Goal: Task Accomplishment & Management: Manage account settings

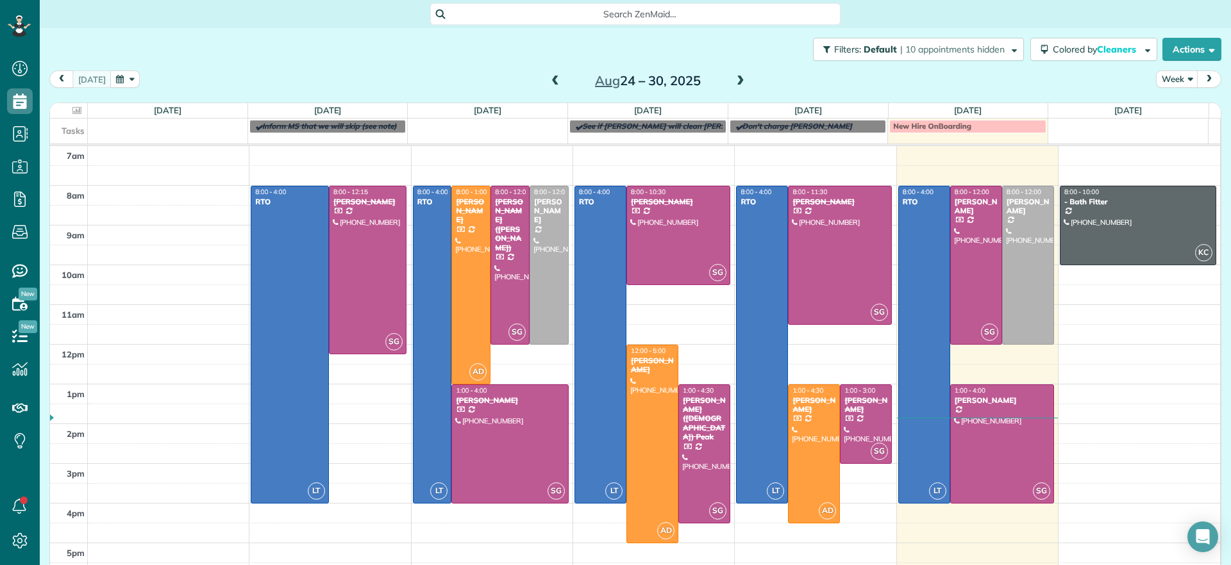
scroll to position [13, 0]
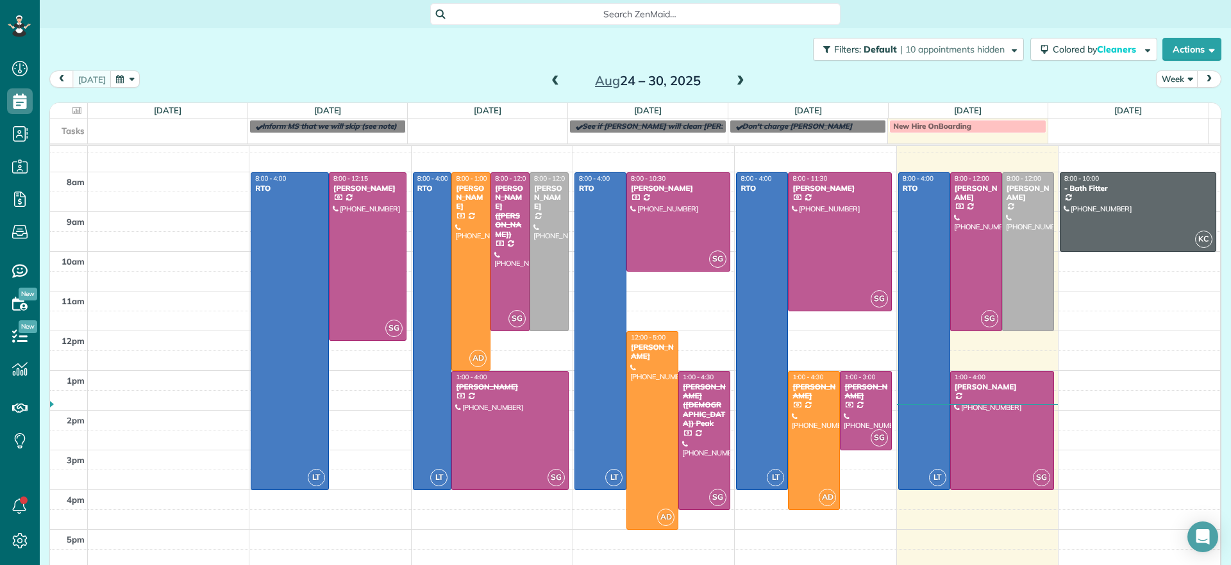
click at [736, 83] on span at bounding box center [740, 82] width 14 height 12
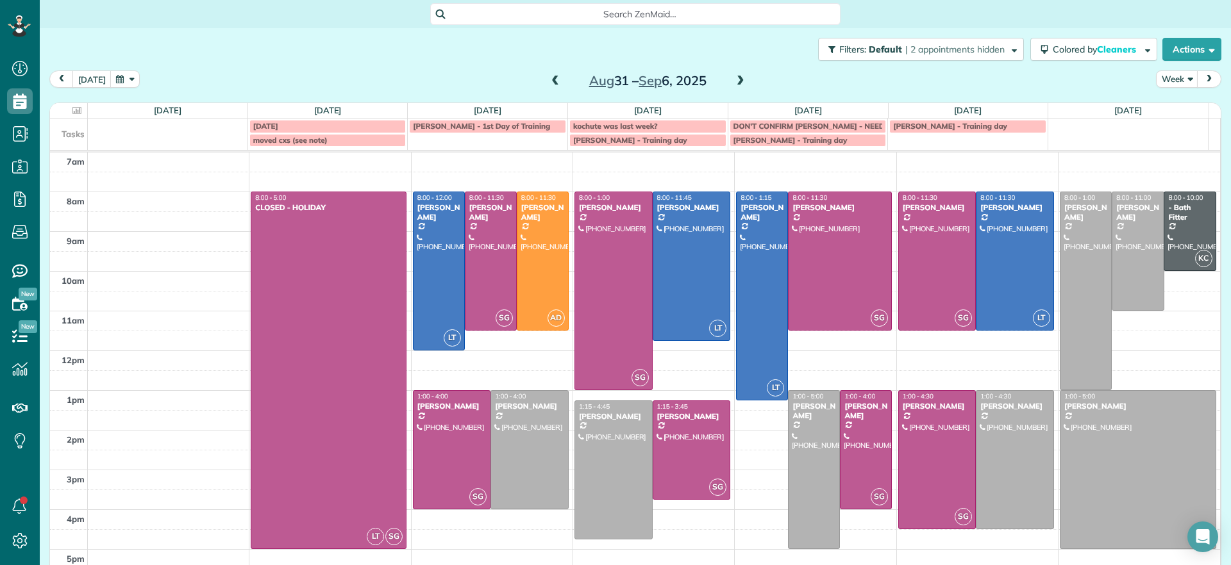
click at [735, 83] on span at bounding box center [740, 82] width 14 height 12
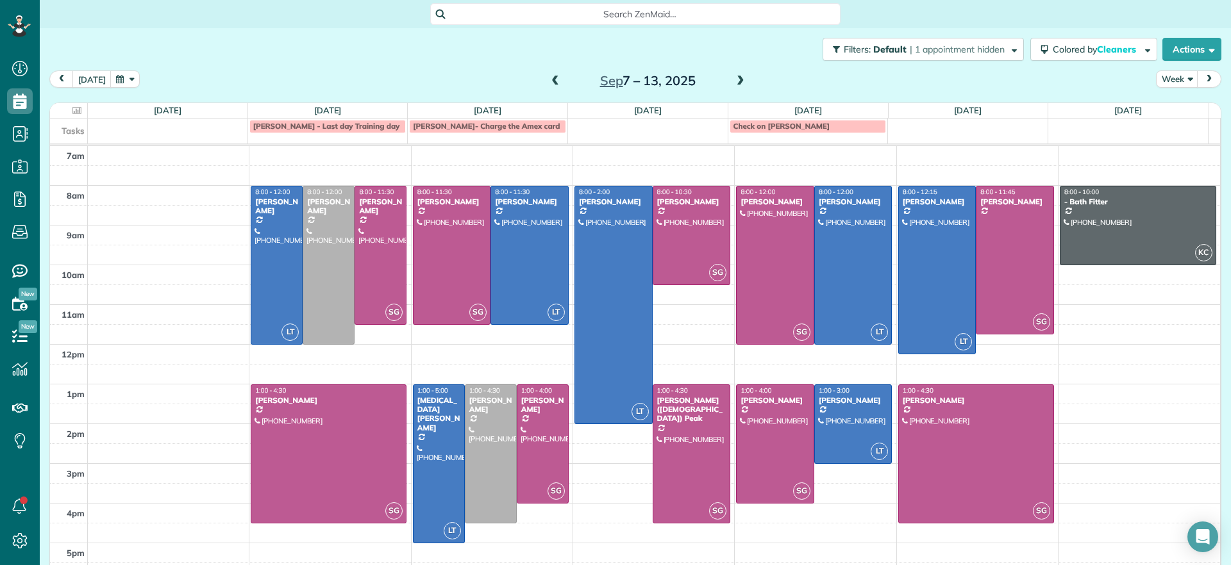
click at [551, 82] on span at bounding box center [555, 82] width 14 height 12
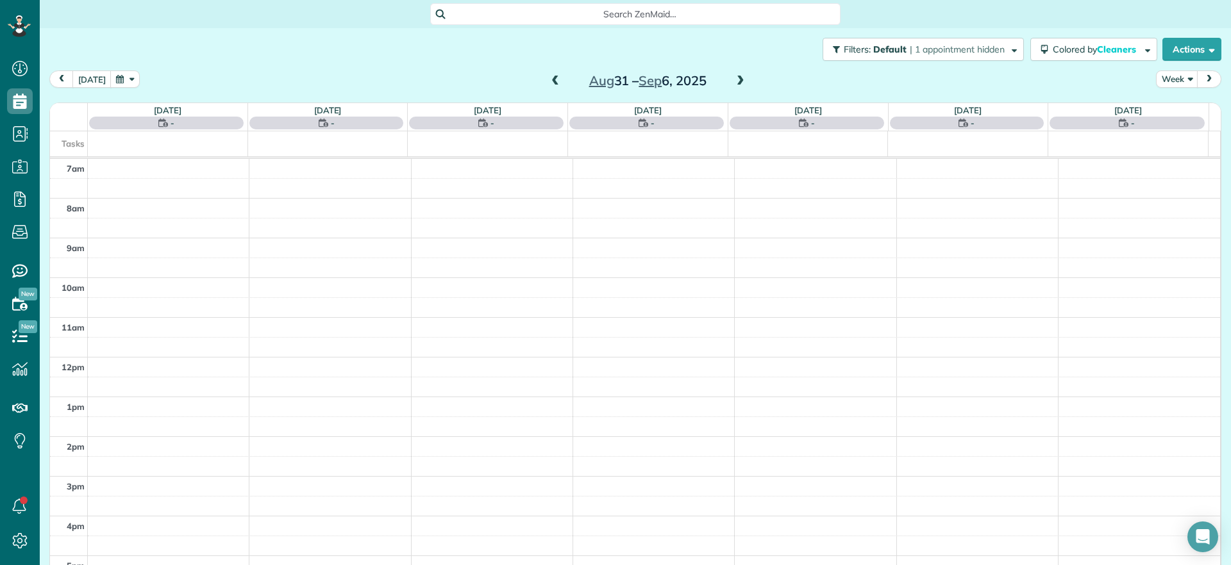
click at [551, 82] on span at bounding box center [555, 82] width 14 height 12
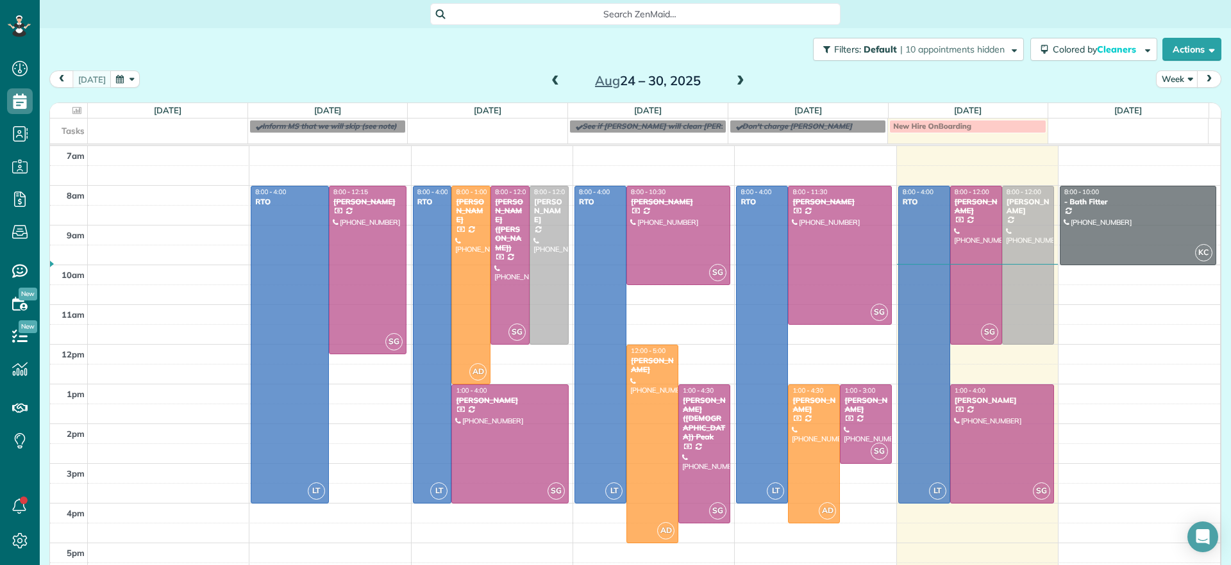
click at [733, 79] on span at bounding box center [740, 82] width 14 height 12
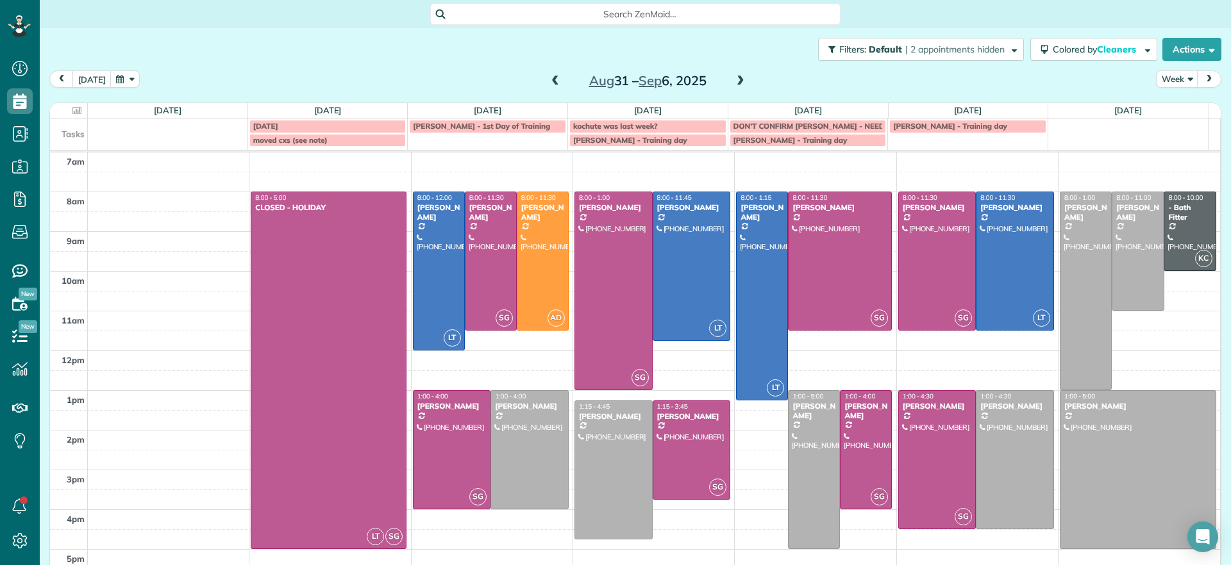
click at [733, 85] on span at bounding box center [740, 82] width 14 height 12
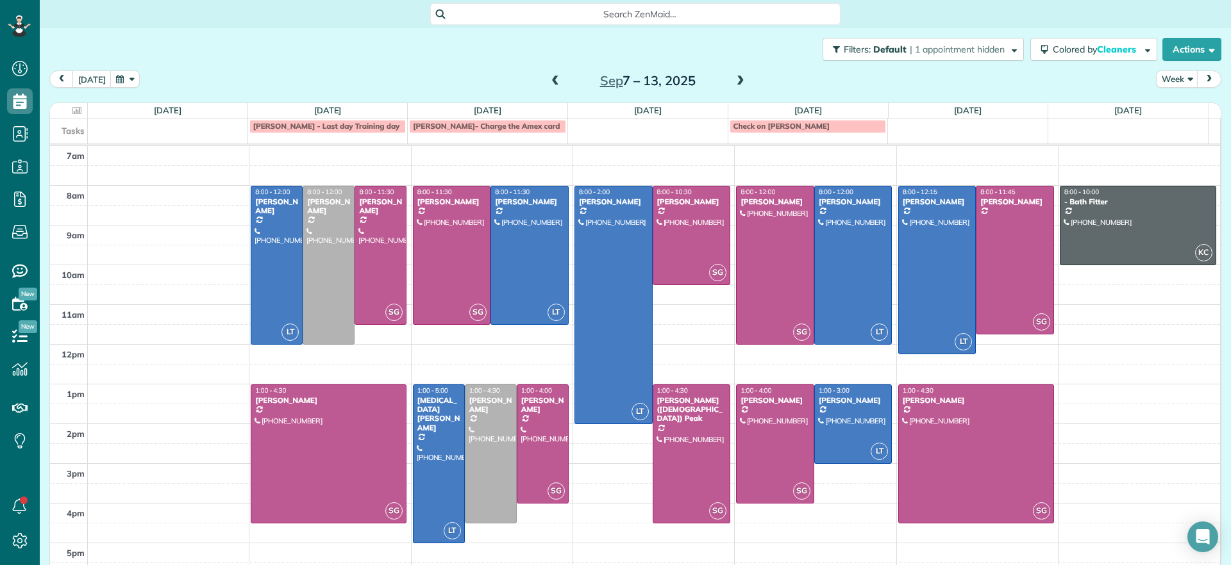
click at [733, 85] on span at bounding box center [740, 82] width 14 height 12
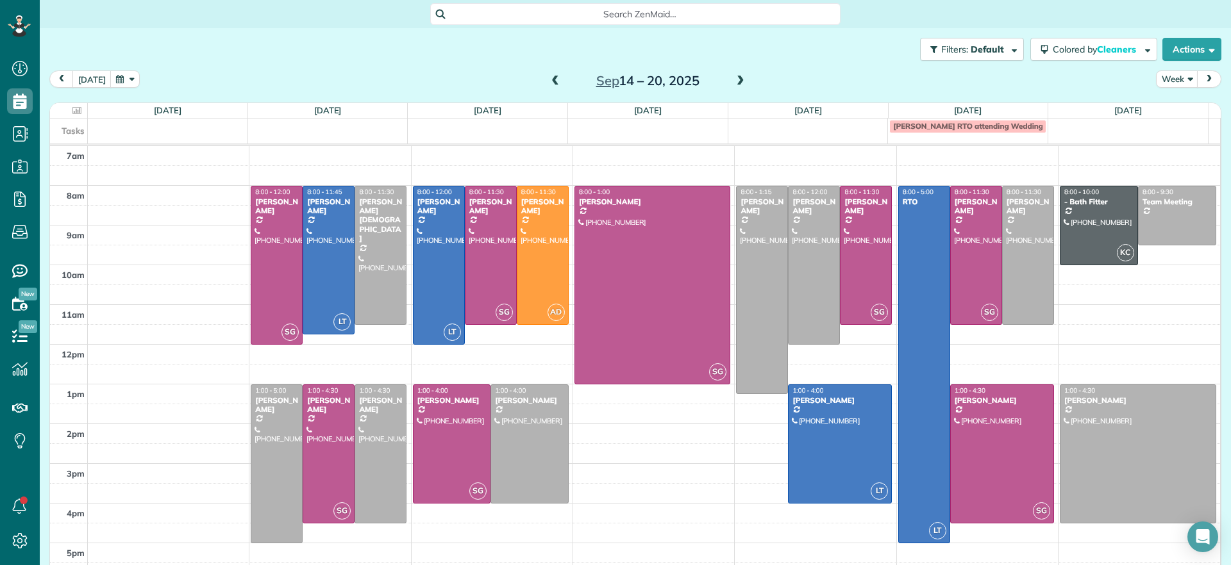
click at [441, 78] on div "today Week Sep 14 – 20, 2025" at bounding box center [635, 83] width 1172 height 24
click at [758, 74] on div "today Week Sep 14 – 20, 2025" at bounding box center [635, 83] width 1172 height 24
click at [548, 81] on span at bounding box center [555, 82] width 14 height 12
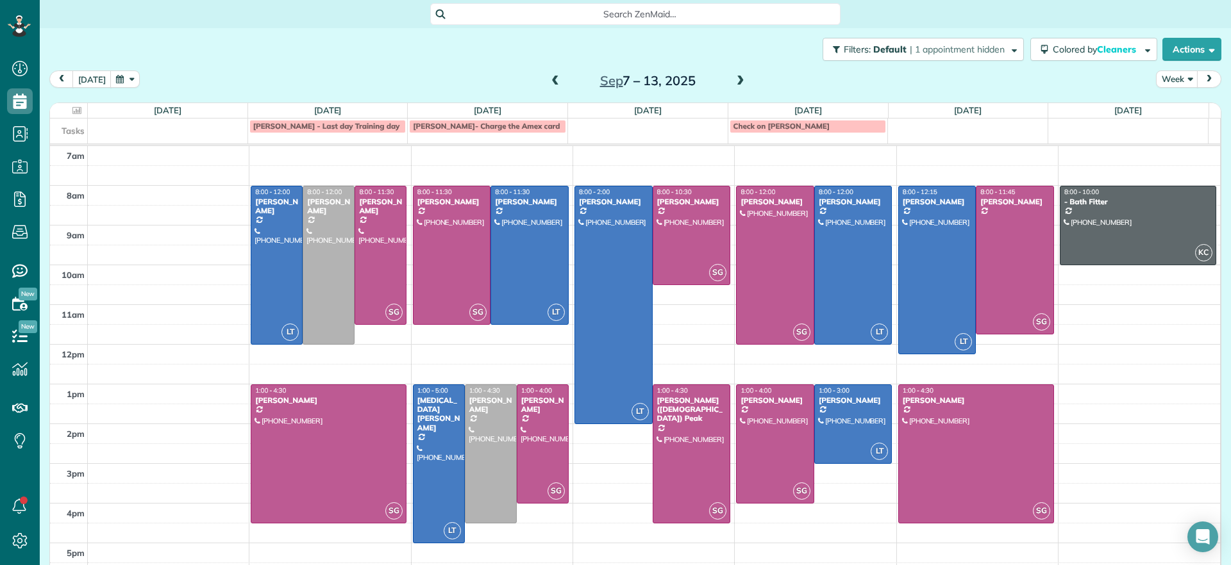
click at [545, 79] on div "Sep 7 – 13, 2025" at bounding box center [647, 81] width 205 height 21
click at [548, 79] on span at bounding box center [555, 82] width 14 height 12
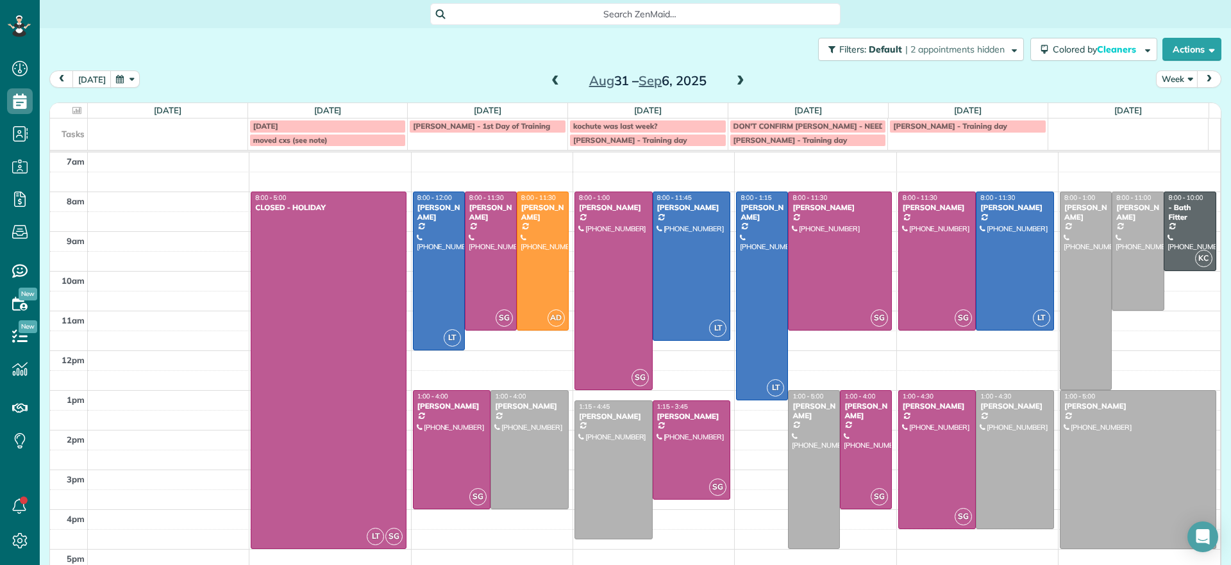
click at [733, 82] on span at bounding box center [740, 82] width 14 height 12
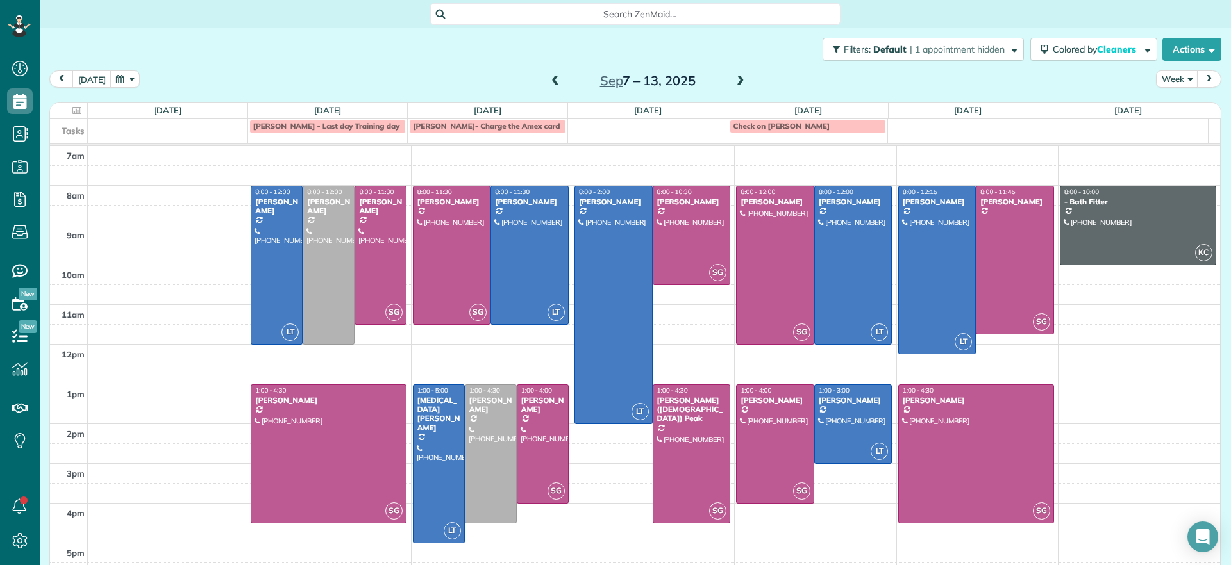
click at [735, 86] on span at bounding box center [740, 82] width 14 height 12
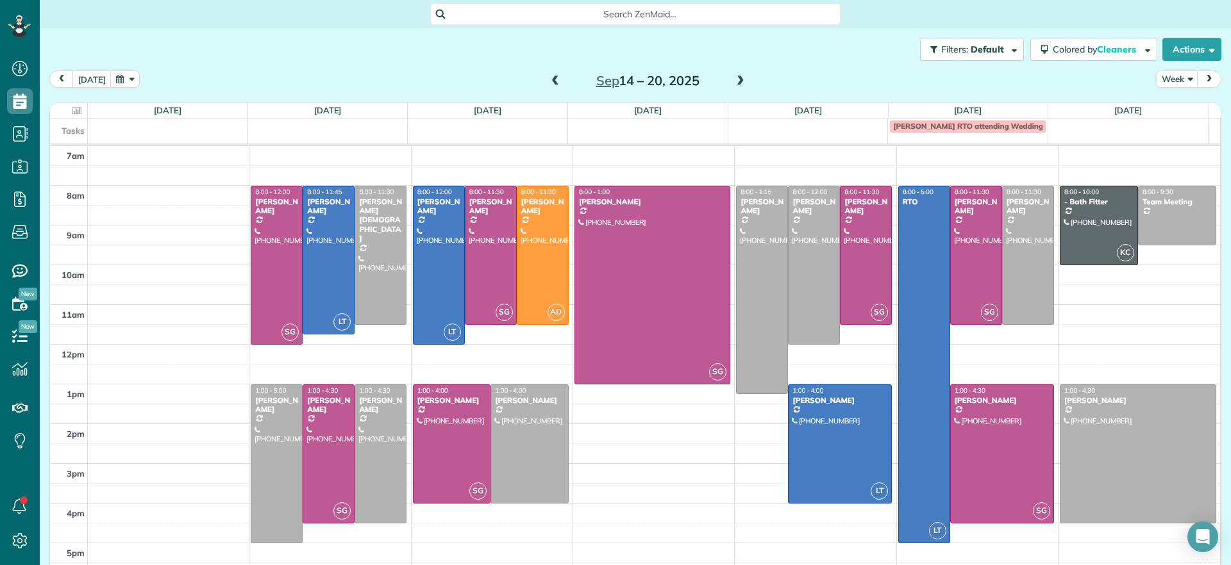
click at [548, 82] on span at bounding box center [555, 82] width 14 height 12
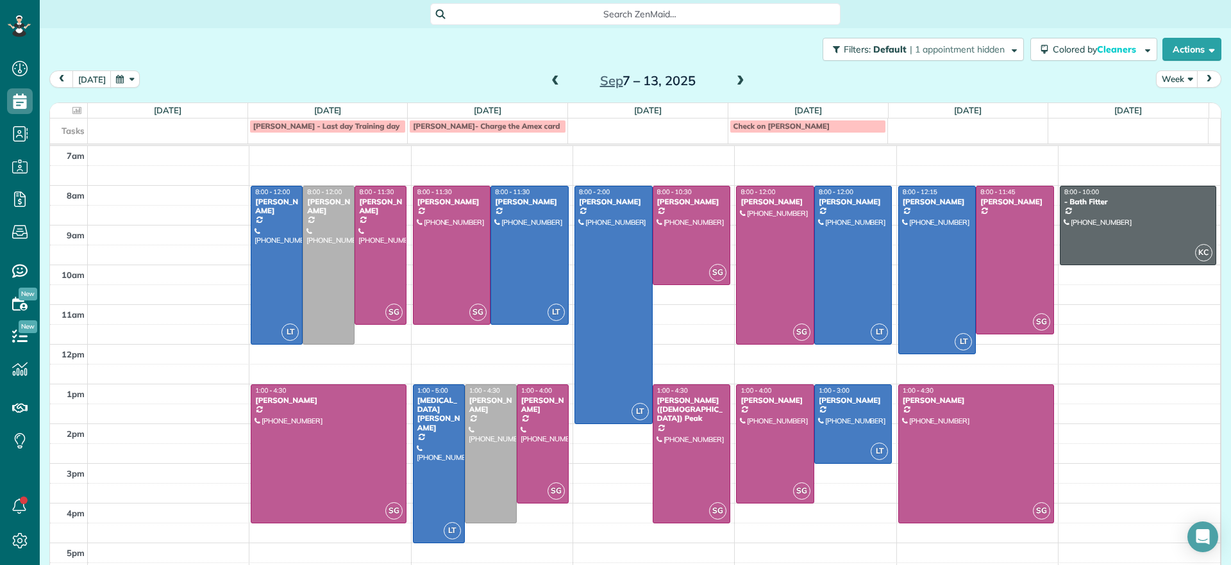
click at [549, 83] on span at bounding box center [555, 82] width 14 height 12
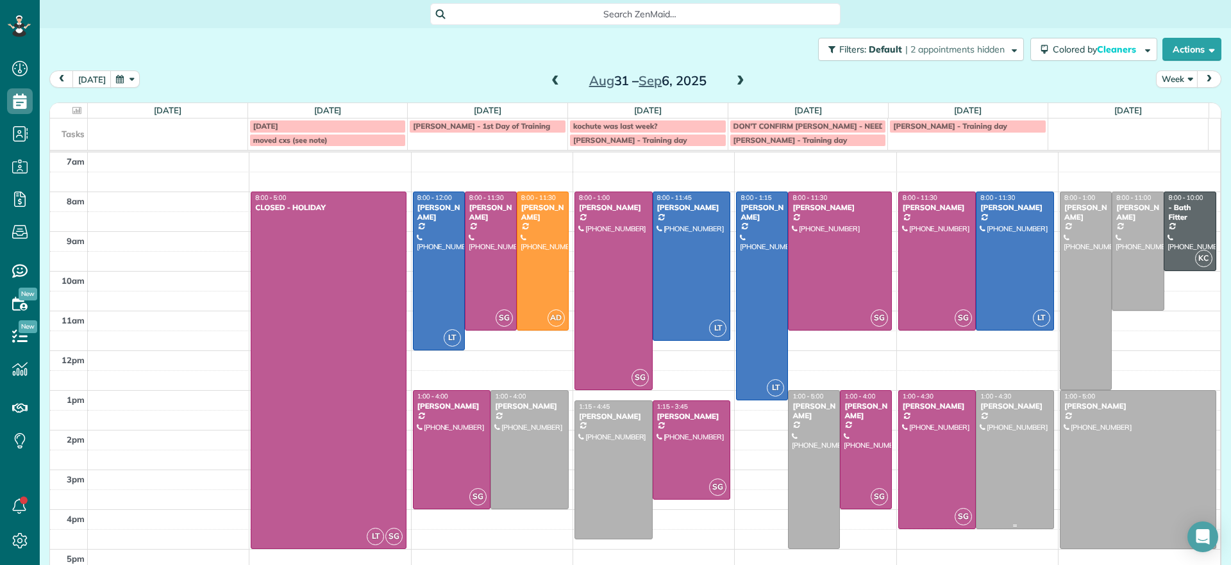
click at [983, 433] on div at bounding box center [1014, 460] width 77 height 138
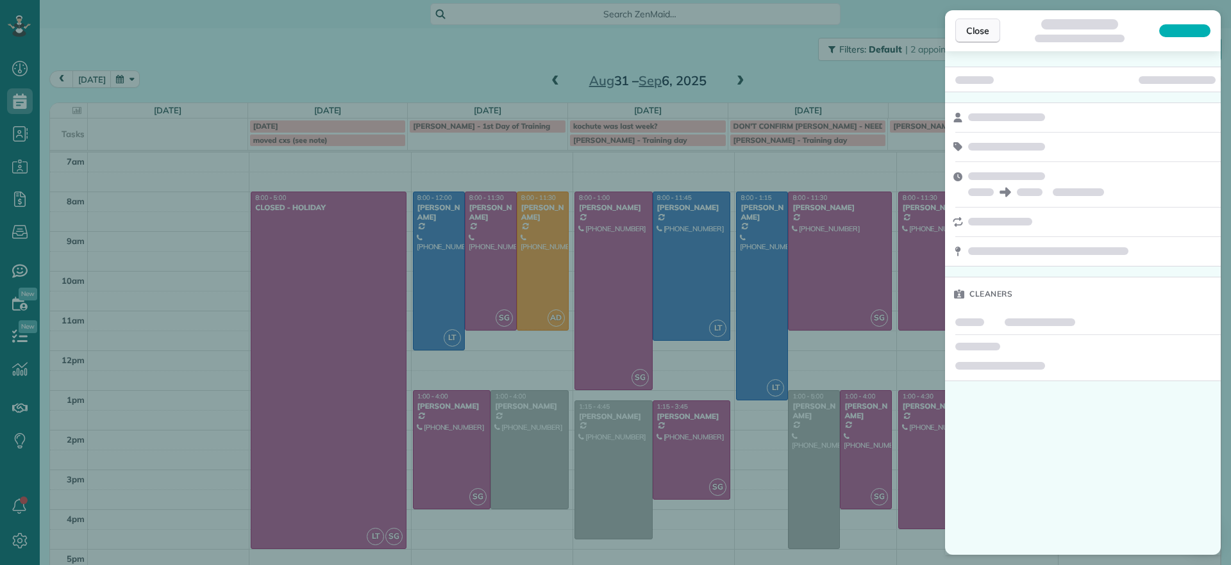
click at [966, 21] on button "Close" at bounding box center [977, 31] width 45 height 24
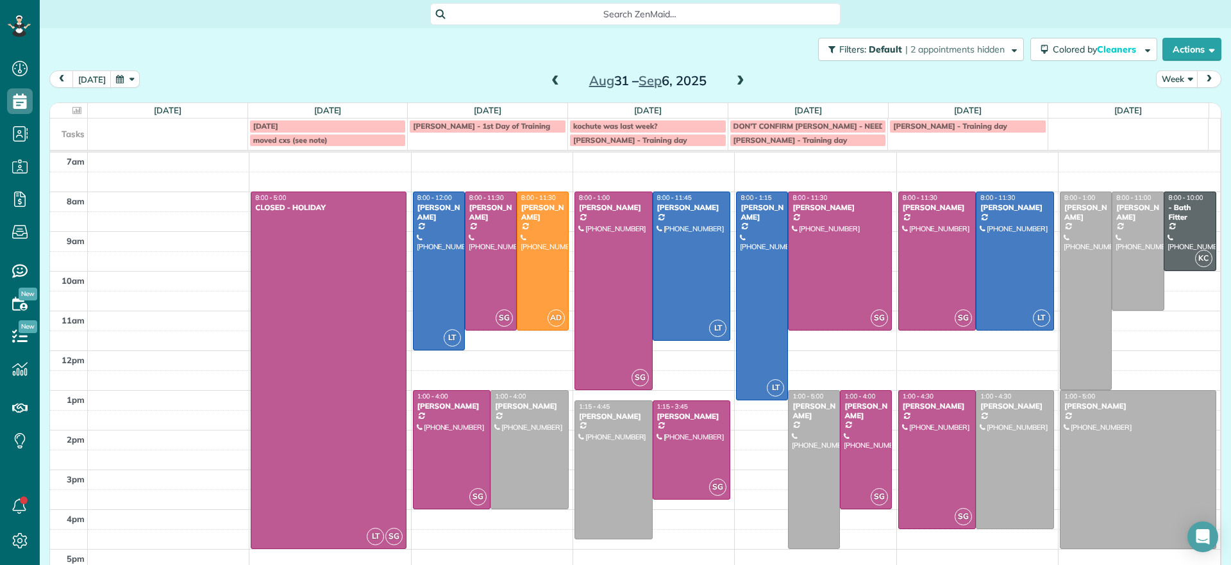
click at [548, 82] on span at bounding box center [555, 82] width 14 height 12
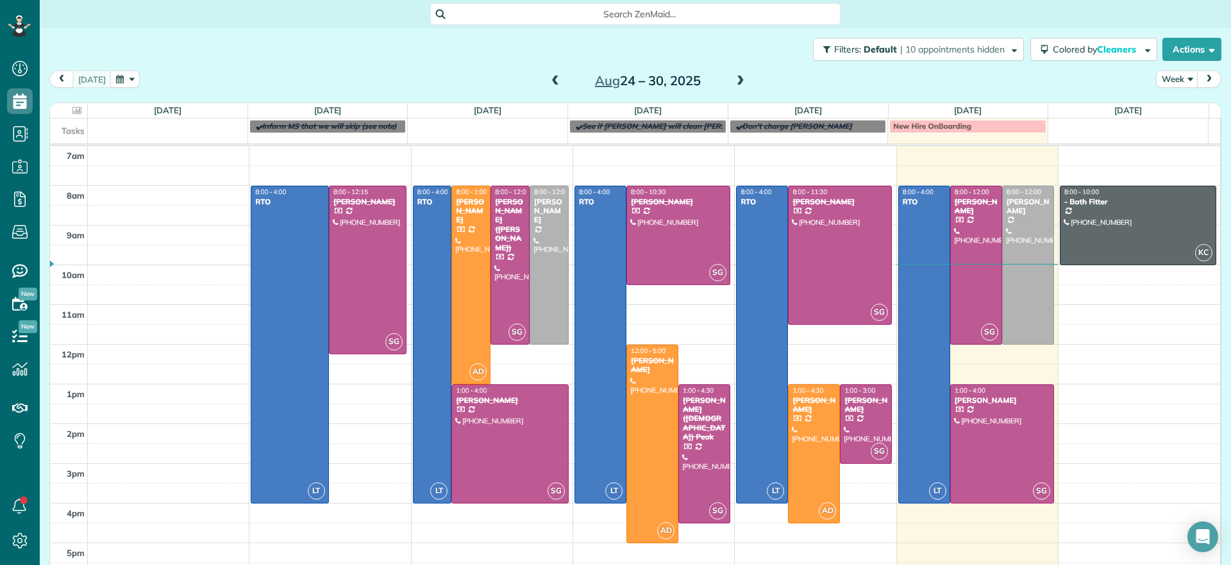
click at [733, 76] on span at bounding box center [740, 82] width 14 height 12
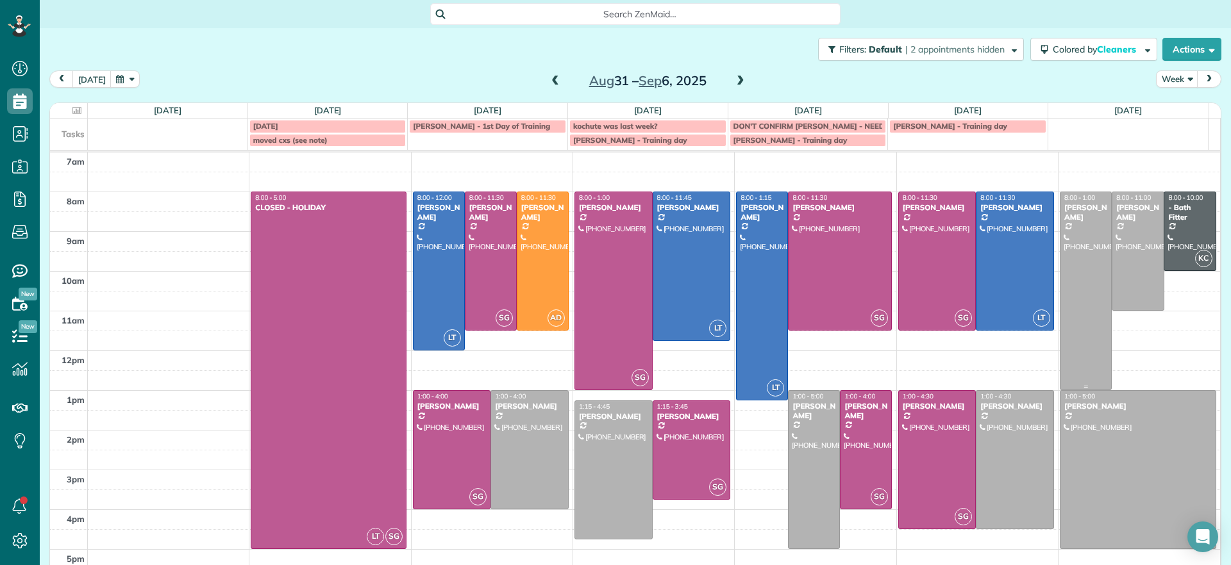
click at [1073, 245] on div at bounding box center [1085, 290] width 51 height 197
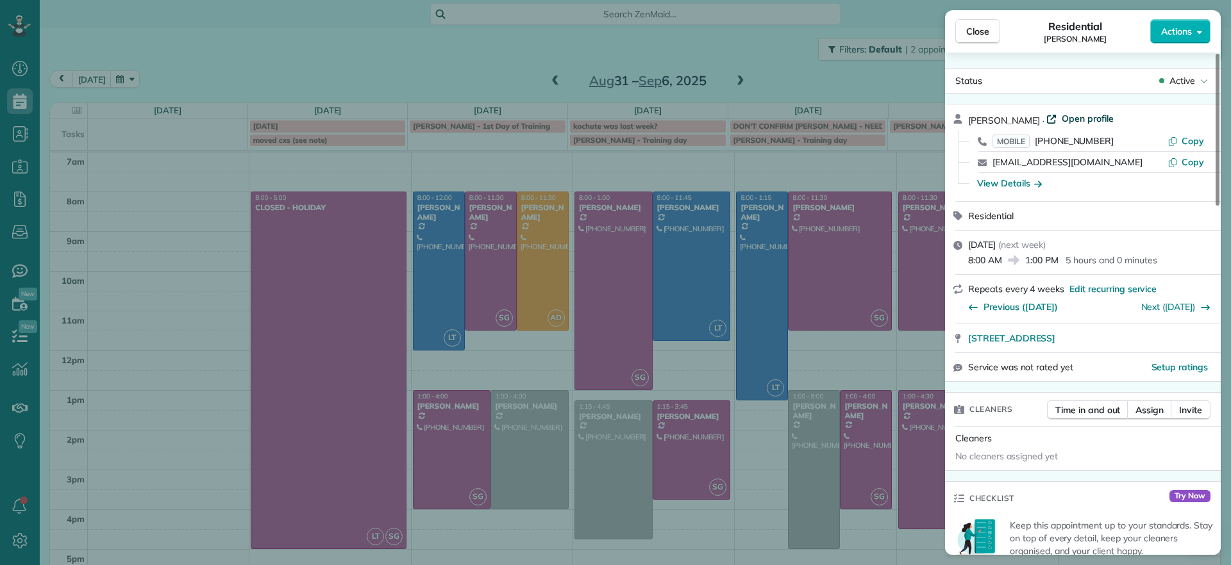
click at [1064, 123] on span "Open profile" at bounding box center [1088, 118] width 52 height 13
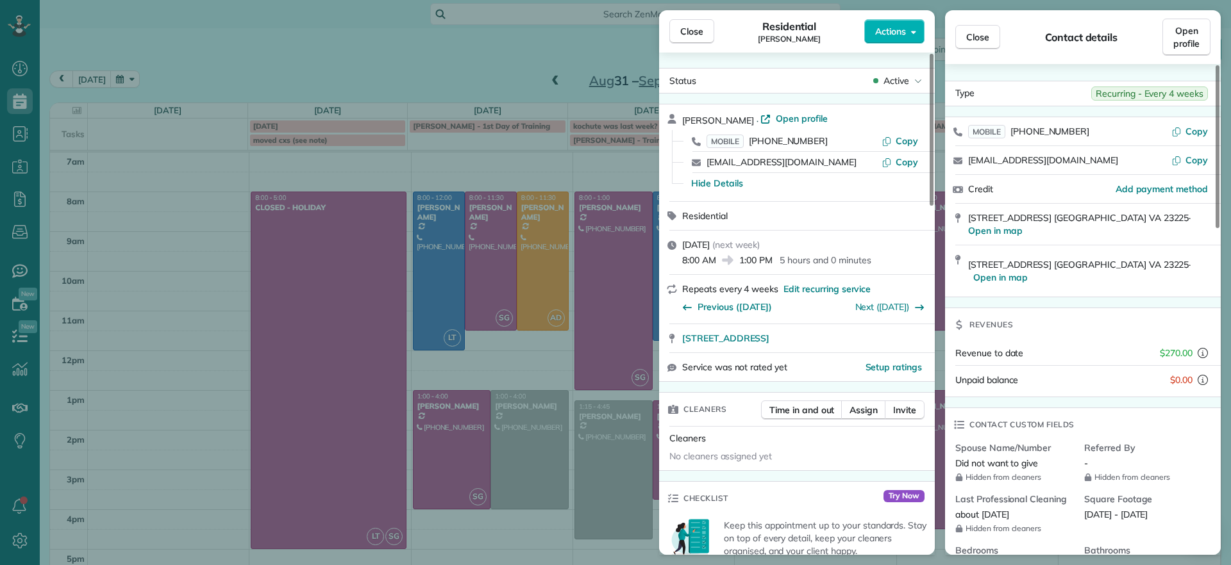
click at [452, 50] on div "Close Residential Kellie Koshute Actions Status Active Kellie Koshute · Open pr…" at bounding box center [615, 282] width 1231 height 565
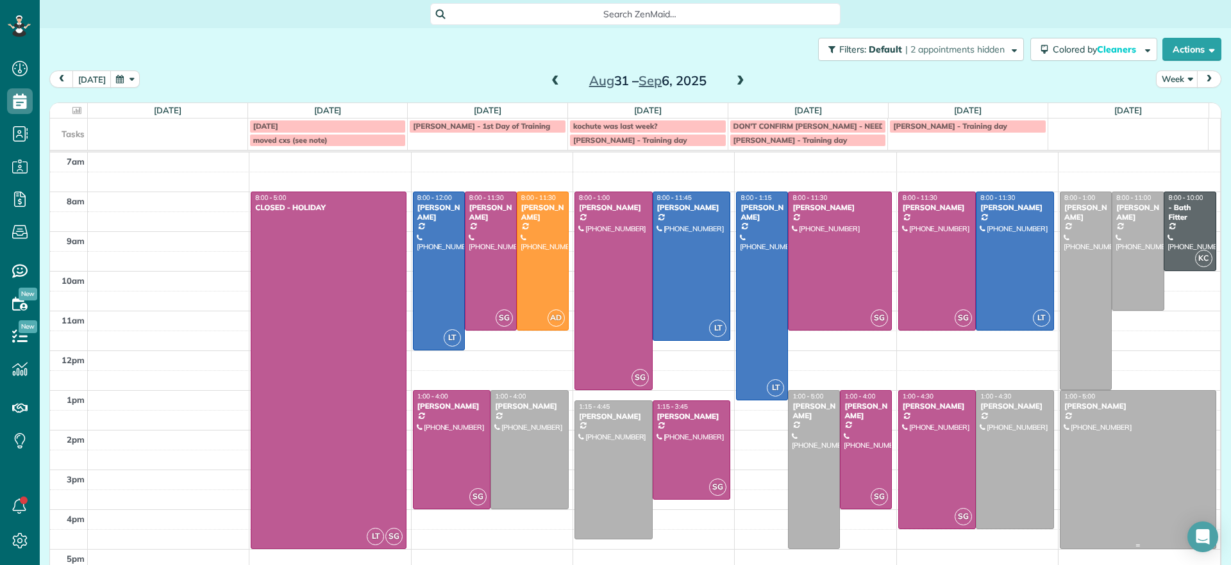
click at [1139, 497] on div at bounding box center [1137, 470] width 155 height 158
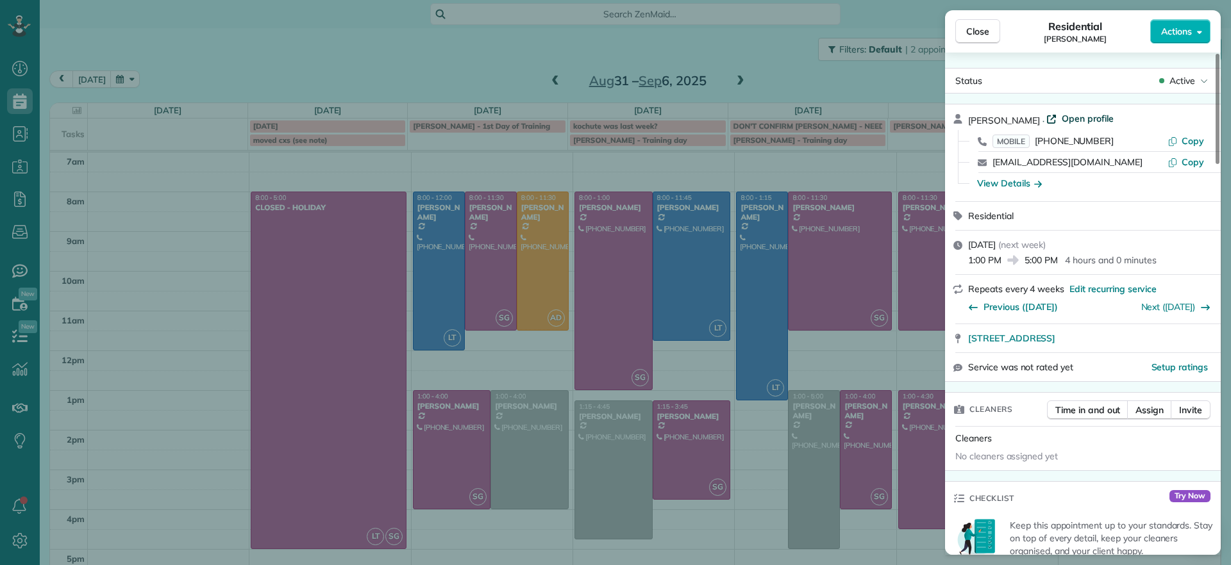
click at [1062, 124] on span "Open profile" at bounding box center [1088, 118] width 52 height 13
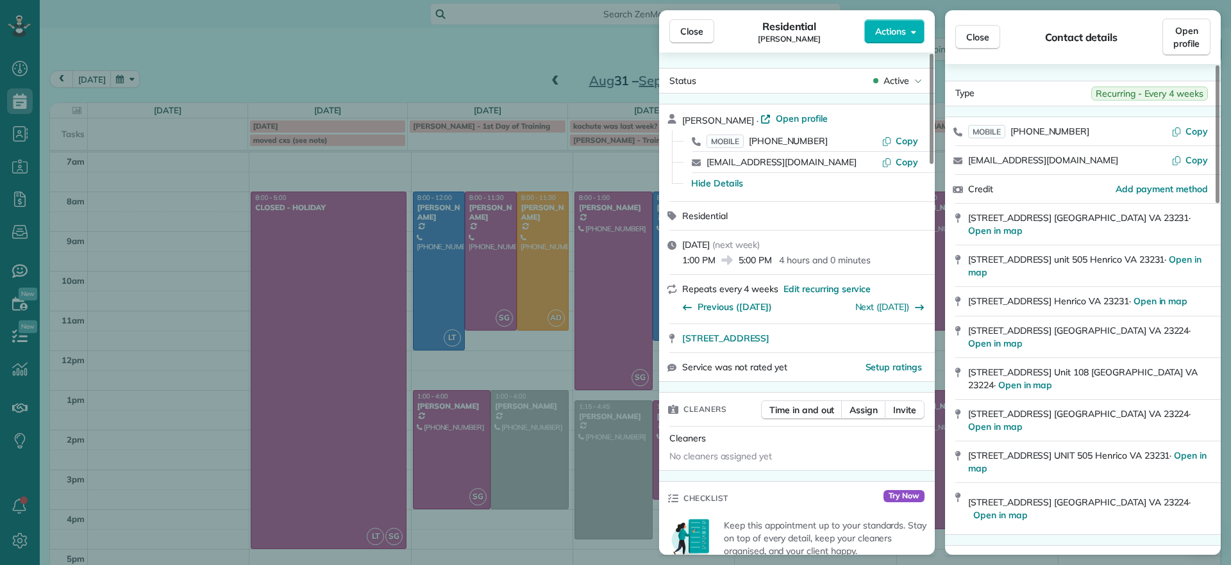
click at [214, 73] on div "Close Residential Sarah Craig Actions Status Active Sarah Craig · Open profile …" at bounding box center [615, 282] width 1231 height 565
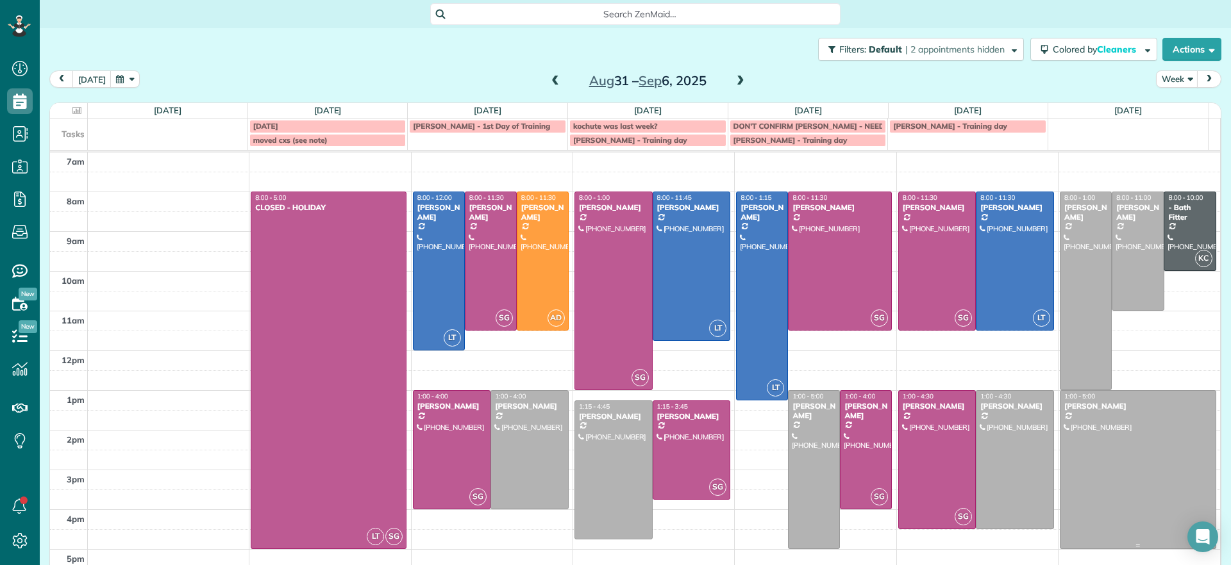
click at [1120, 456] on div at bounding box center [1137, 470] width 155 height 158
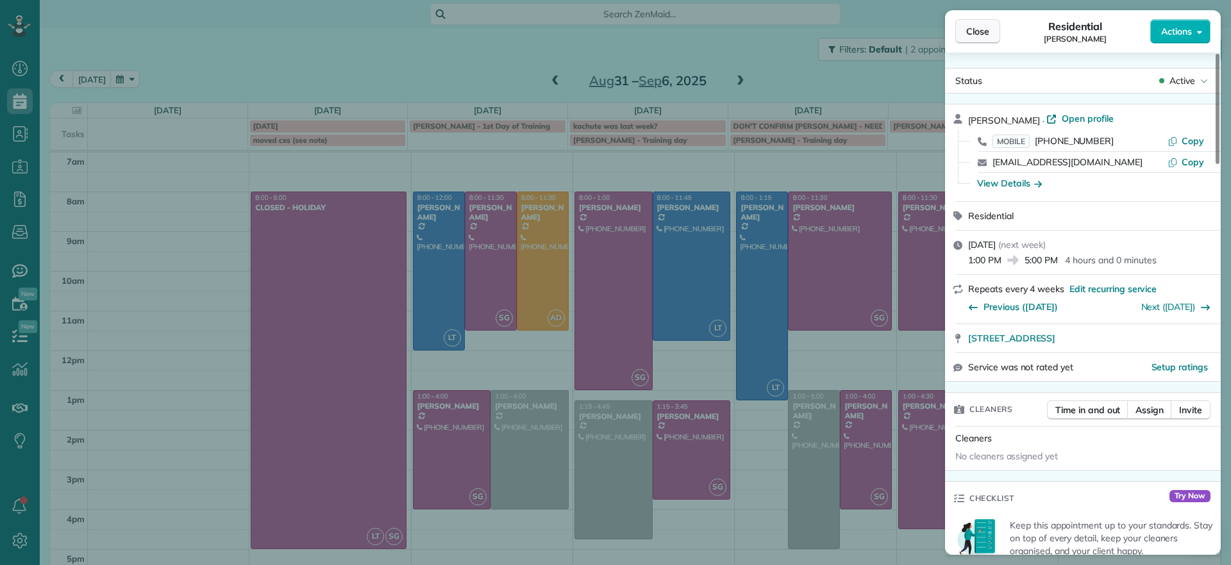
click at [992, 38] on button "Close" at bounding box center [977, 31] width 45 height 24
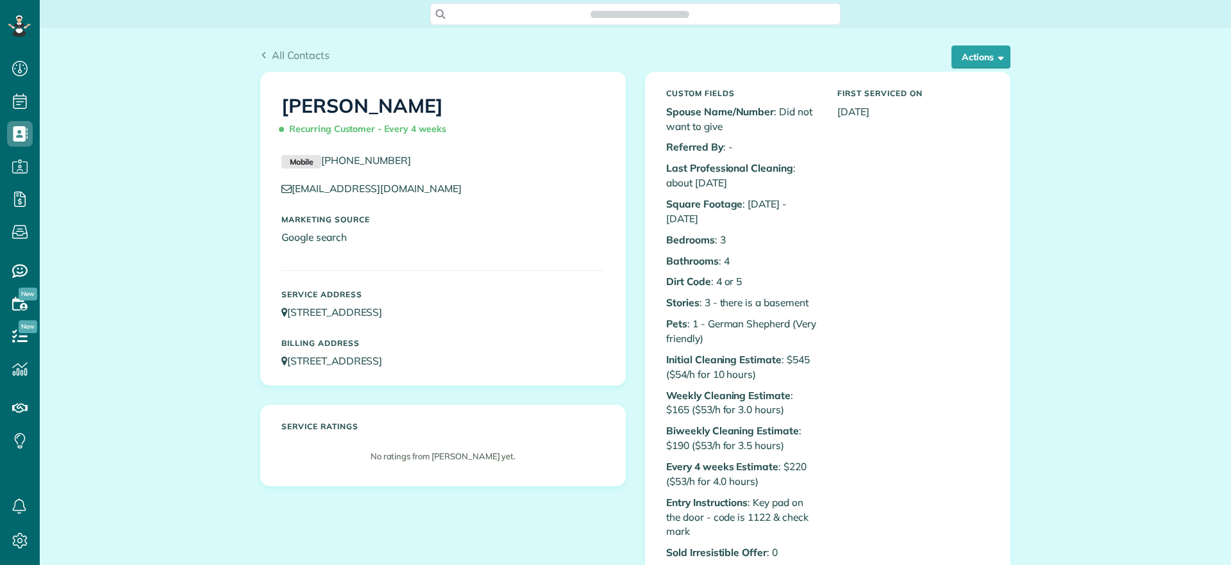
scroll to position [6, 6]
click at [994, 56] on span "button" at bounding box center [999, 57] width 10 height 10
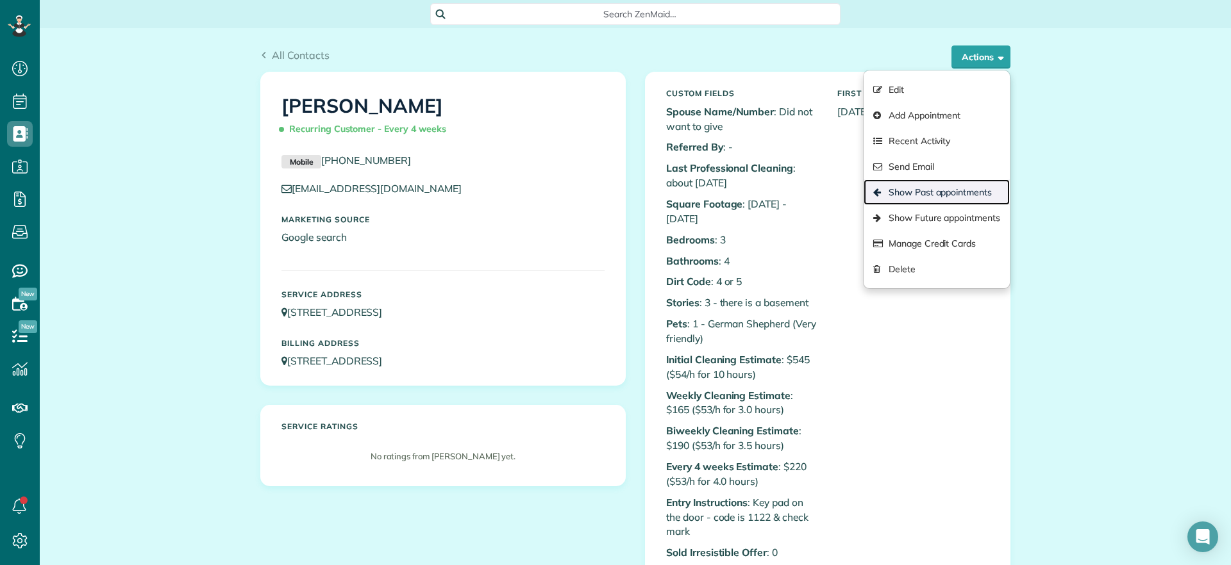
click at [968, 194] on link "Show Past appointments" at bounding box center [937, 193] width 146 height 26
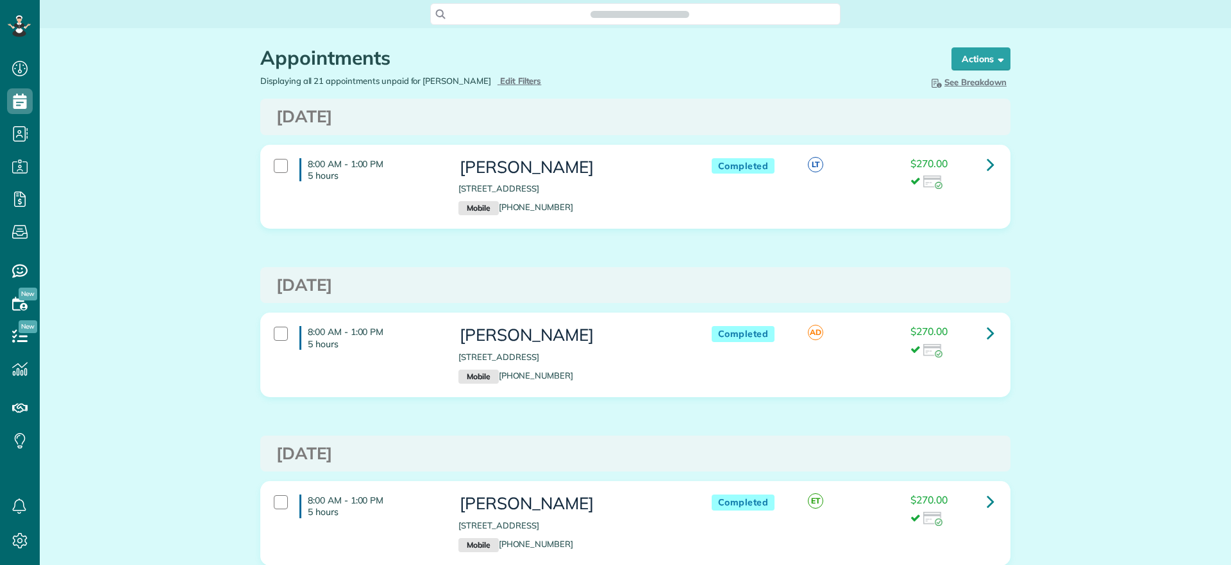
scroll to position [565, 40]
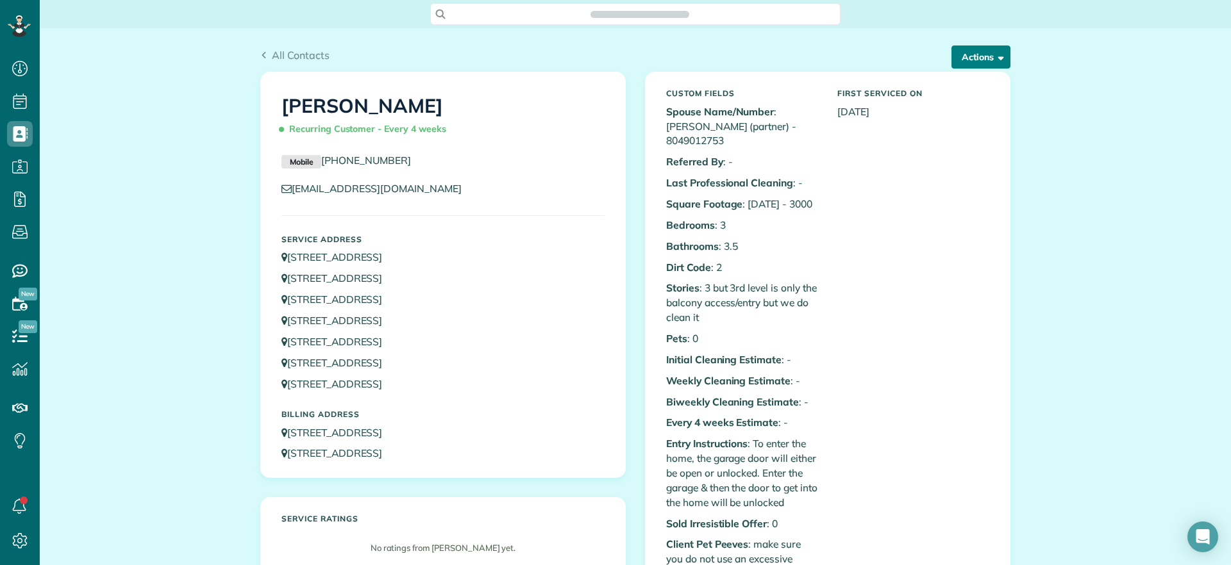
scroll to position [6, 6]
click at [989, 64] on button "Actions" at bounding box center [980, 57] width 59 height 23
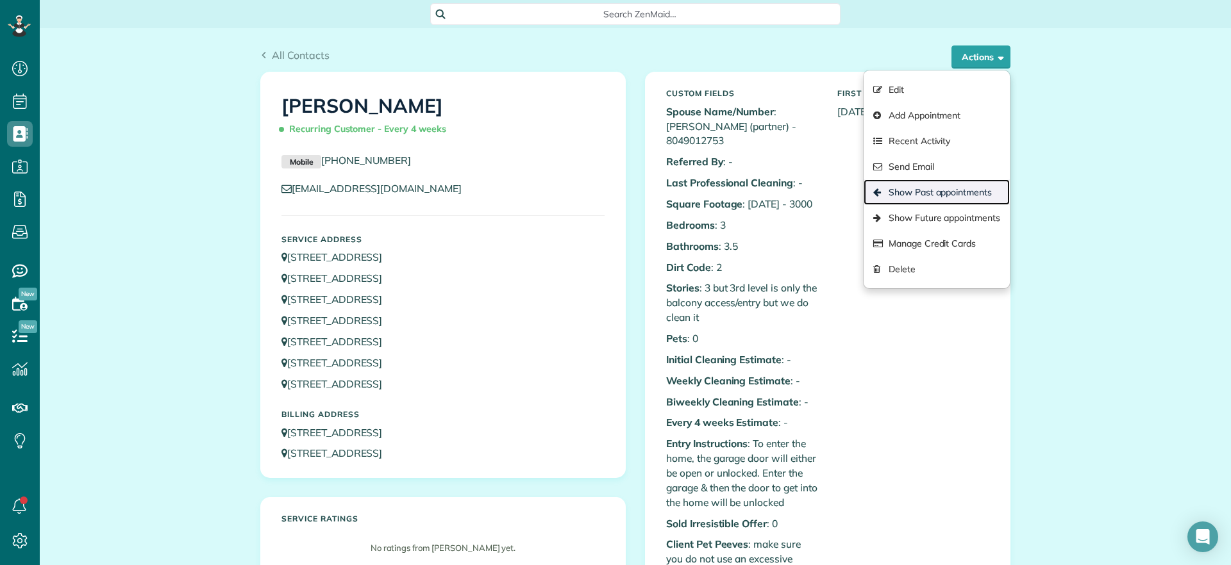
click at [962, 194] on link "Show Past appointments" at bounding box center [937, 193] width 146 height 26
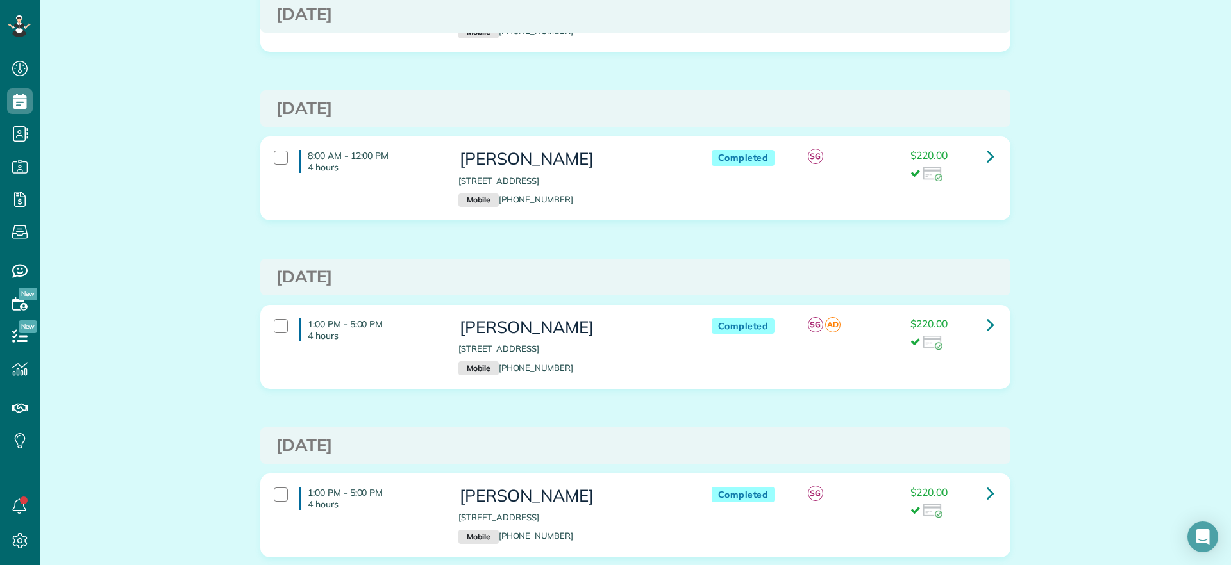
scroll to position [801, 0]
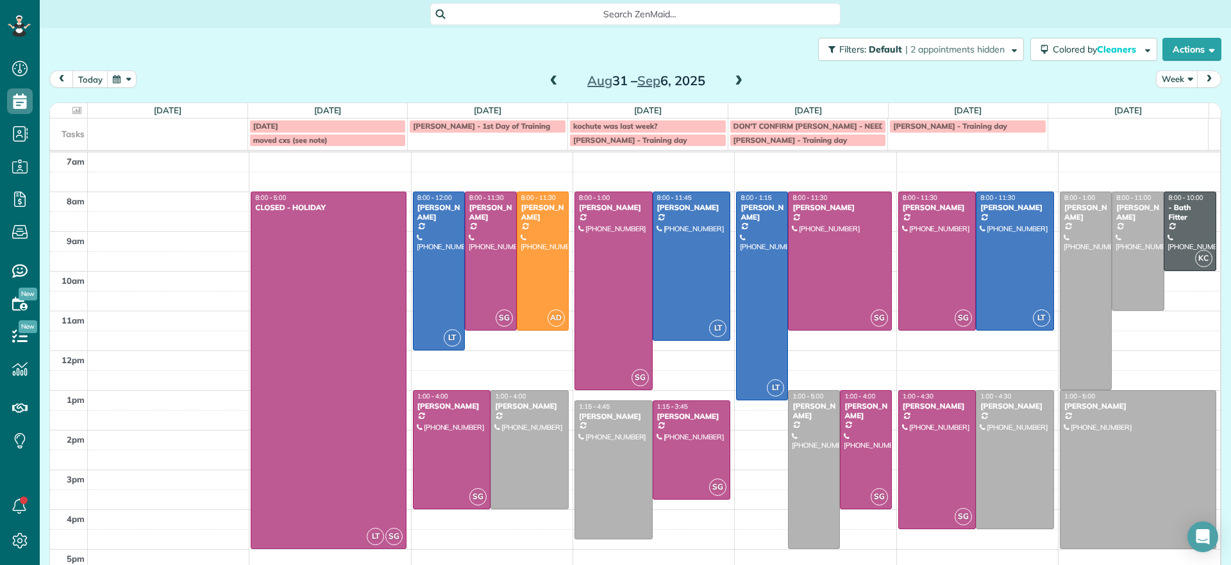
scroll to position [6, 6]
click at [414, 274] on div at bounding box center [439, 271] width 51 height 158
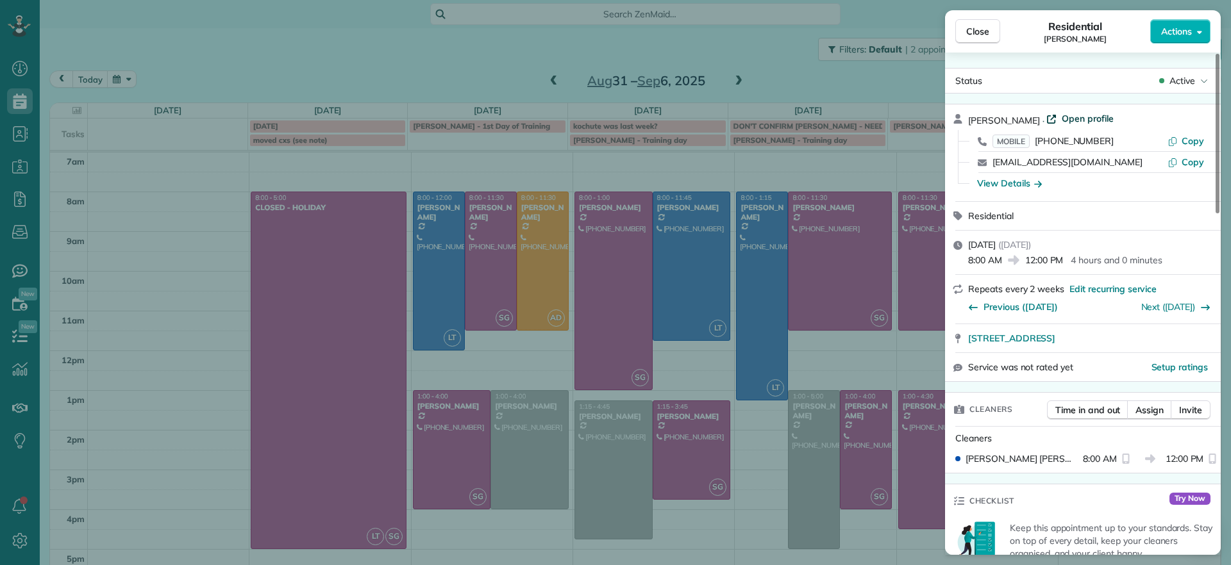
click at [1070, 115] on span "Open profile" at bounding box center [1088, 118] width 52 height 13
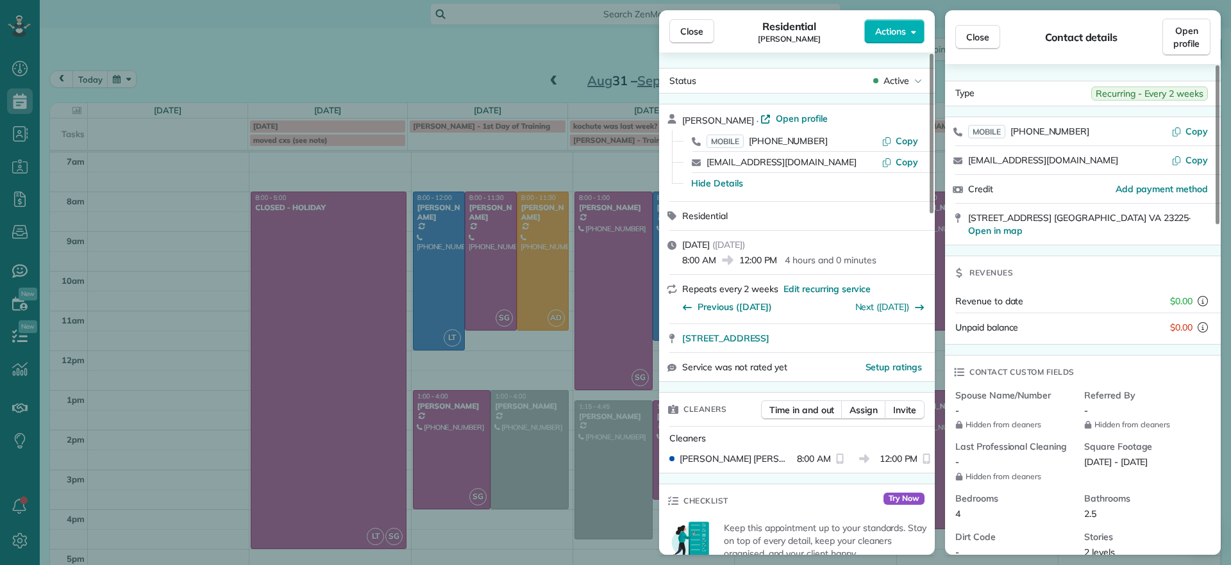
click at [169, 267] on div "Close Residential Hayley Morris Actions Status Active Hayley Morris · Open prof…" at bounding box center [615, 282] width 1231 height 565
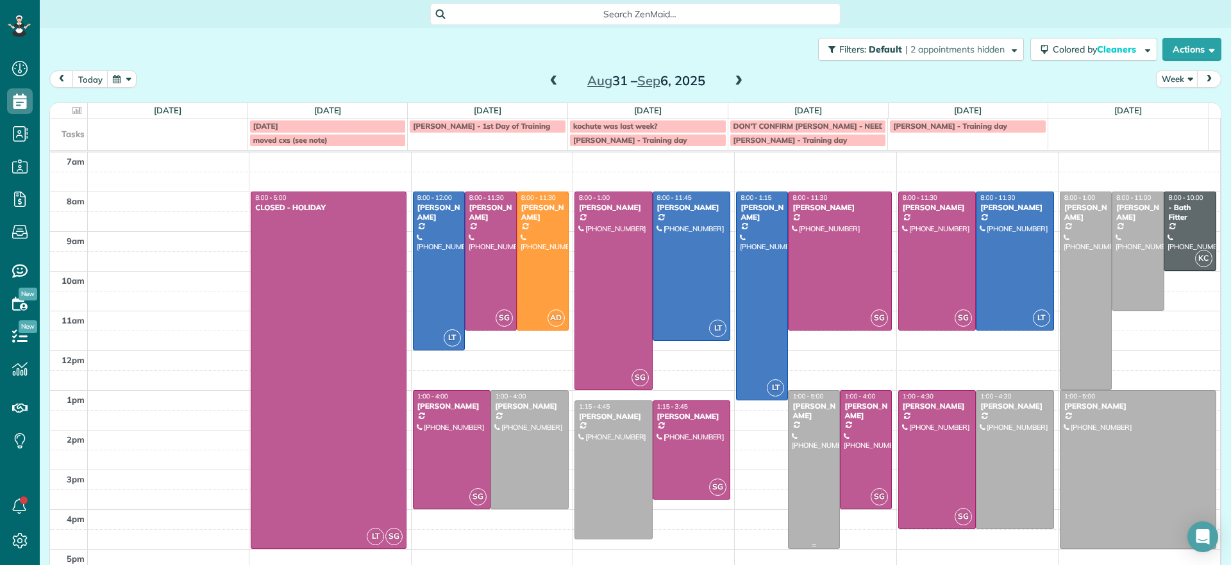
click at [803, 417] on div "Jessica Pizano" at bounding box center [814, 411] width 44 height 19
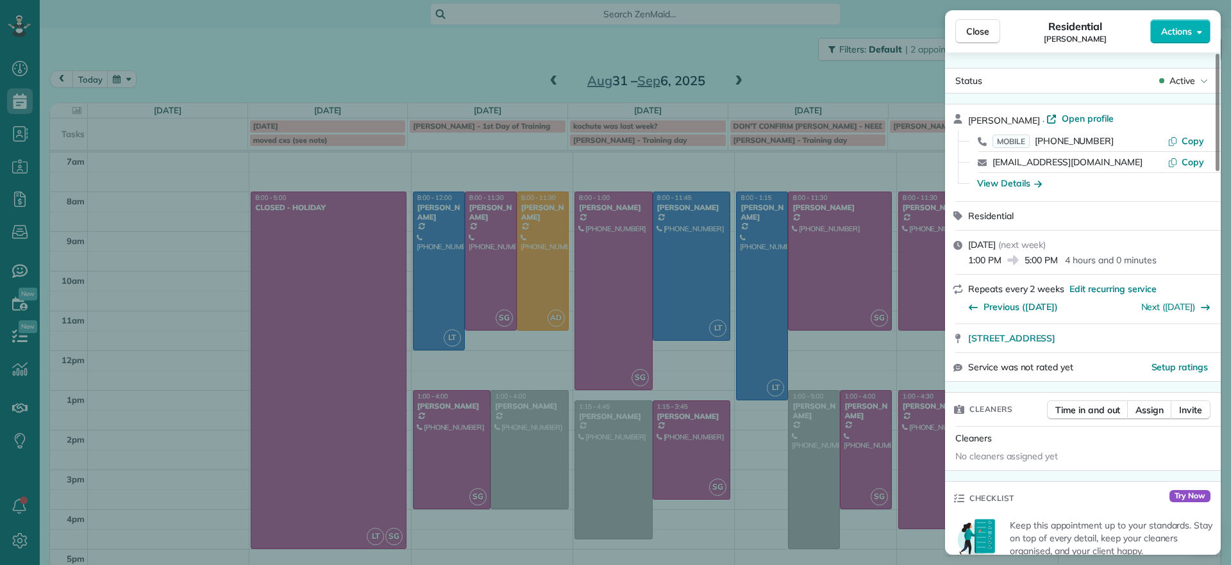
click at [962, 46] on div "Close Residential Jessica Pizano Actions" at bounding box center [1083, 31] width 276 height 42
click at [969, 37] on span "Close" at bounding box center [977, 31] width 23 height 13
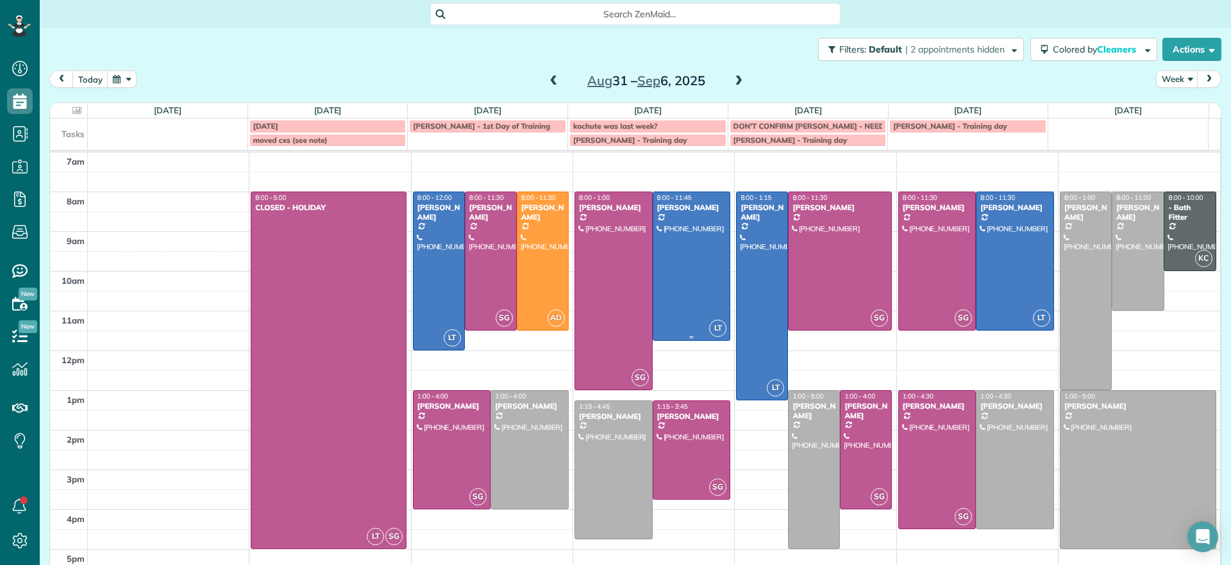
click at [680, 287] on div at bounding box center [691, 266] width 77 height 148
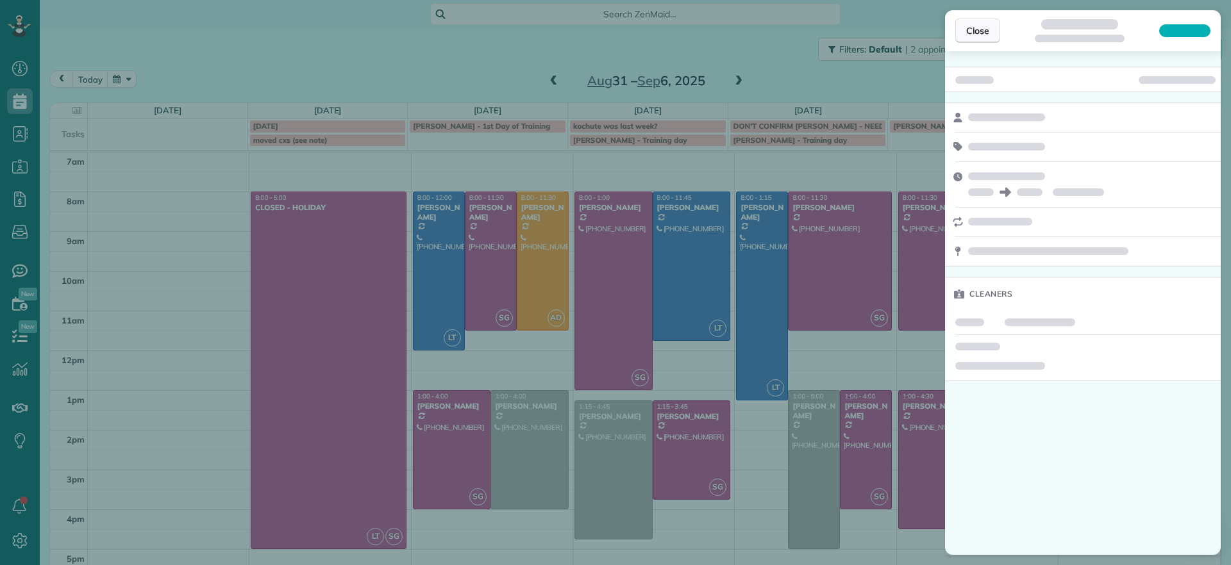
click at [978, 35] on span "Close" at bounding box center [977, 30] width 23 height 13
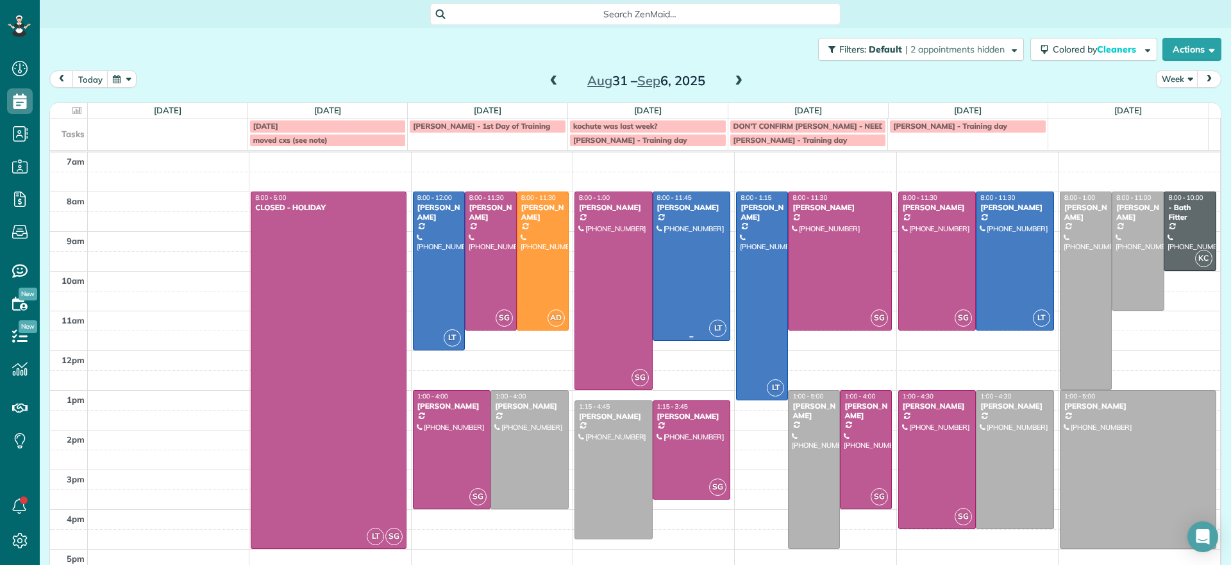
click at [691, 283] on div at bounding box center [691, 266] width 77 height 148
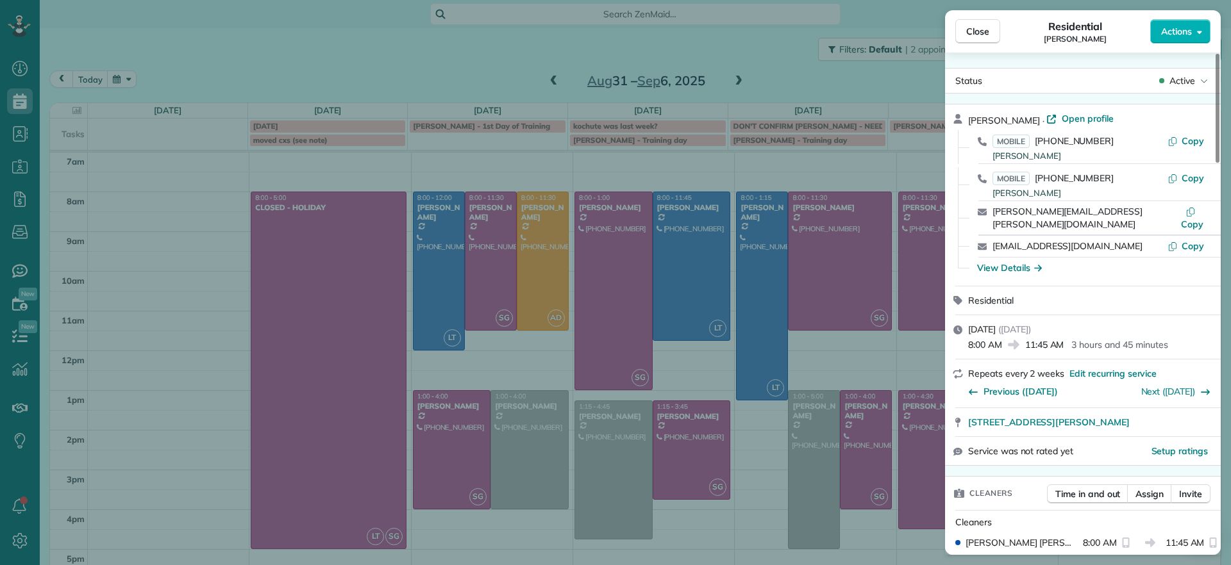
click at [689, 284] on div "Close Residential Chris Seamon Actions Status Active Chris Seamon · Open profil…" at bounding box center [615, 282] width 1231 height 565
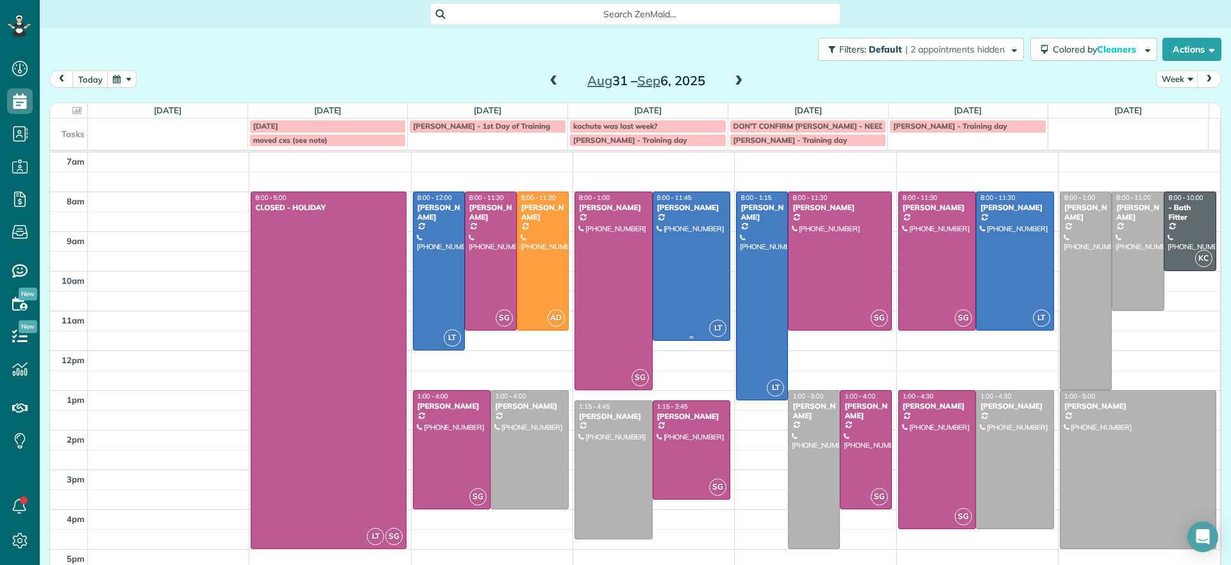
click at [669, 238] on div at bounding box center [691, 266] width 77 height 148
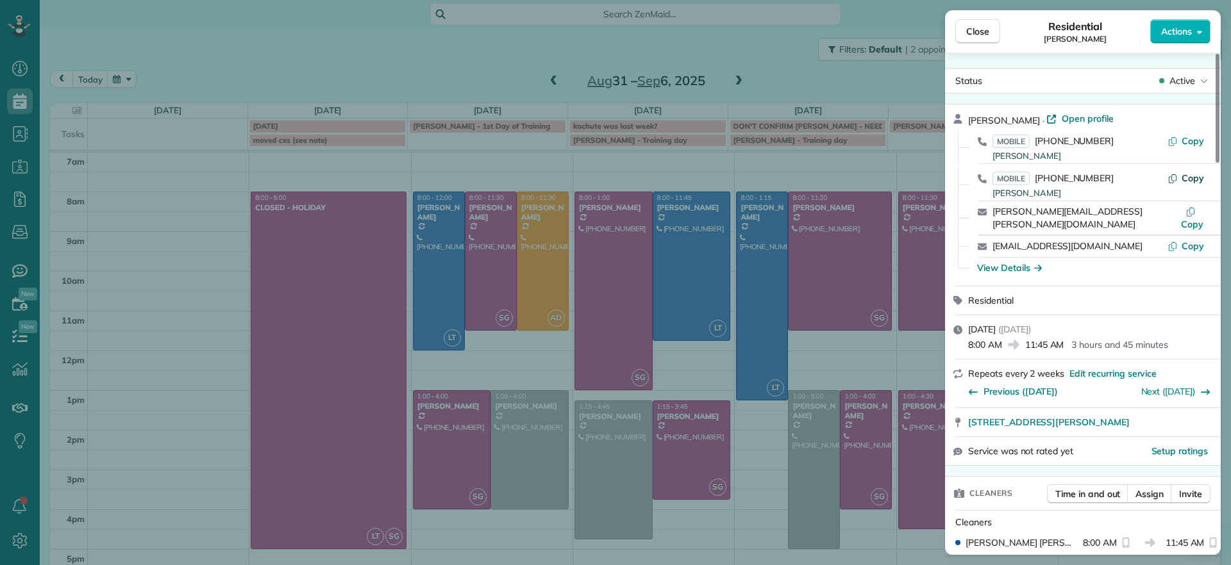
click at [1189, 173] on span "Copy" at bounding box center [1193, 178] width 22 height 12
click at [833, 269] on div "Close Residential Chris Seamon Actions Status Active Chris Seamon · Open profil…" at bounding box center [615, 282] width 1231 height 565
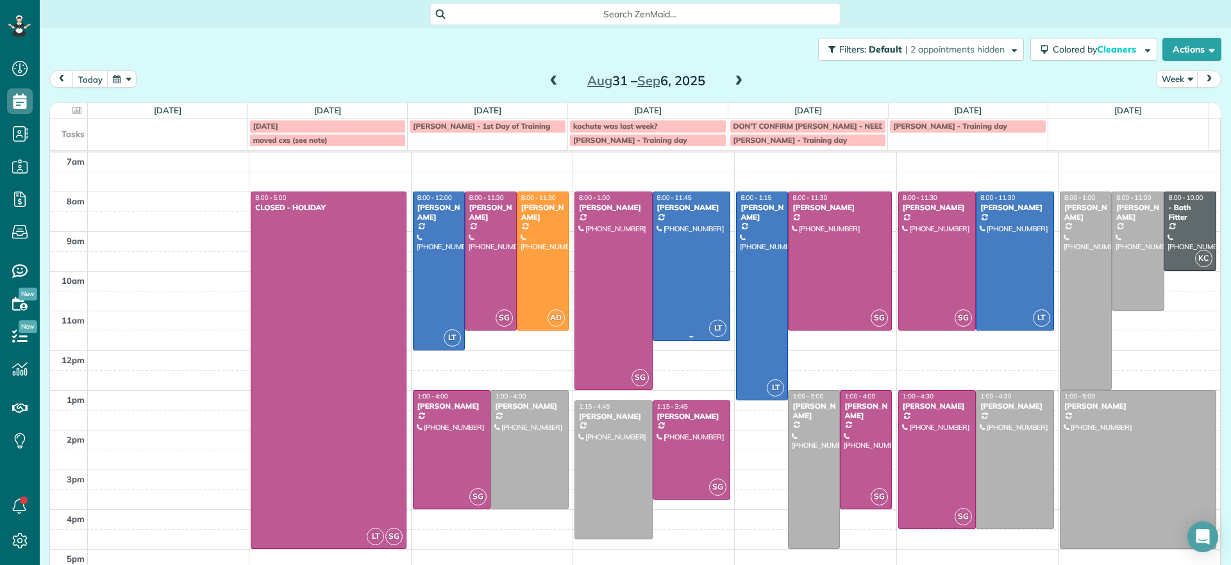
click at [692, 256] on div at bounding box center [691, 266] width 77 height 148
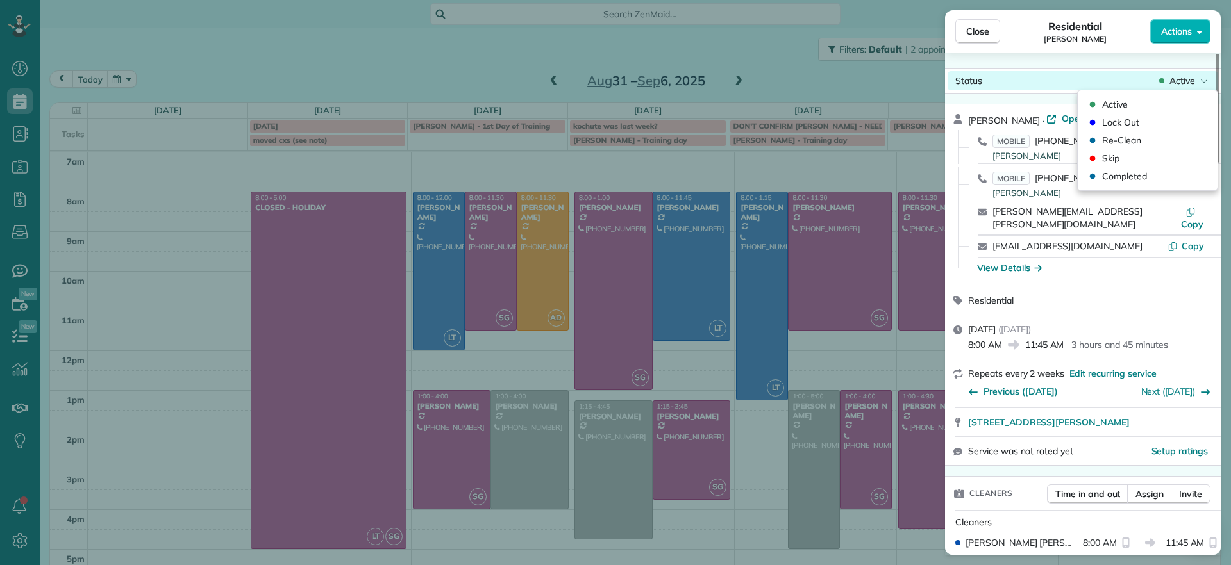
click at [1185, 83] on span "Active" at bounding box center [1182, 80] width 26 height 13
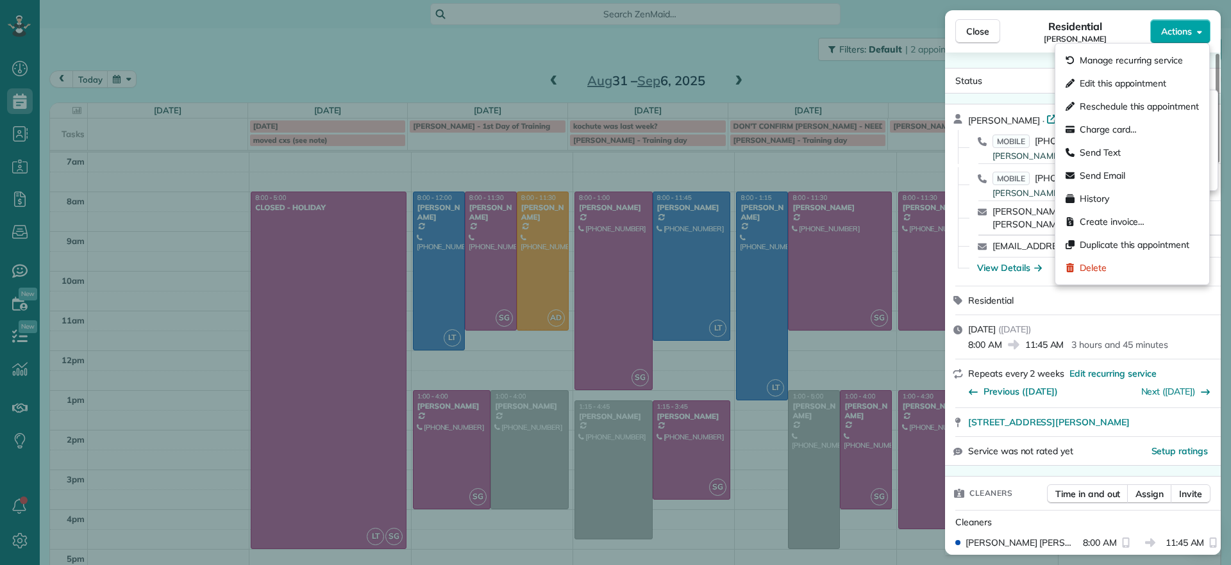
click at [1176, 23] on button "Actions" at bounding box center [1180, 31] width 60 height 24
click at [1176, 30] on span "Actions" at bounding box center [1176, 31] width 31 height 13
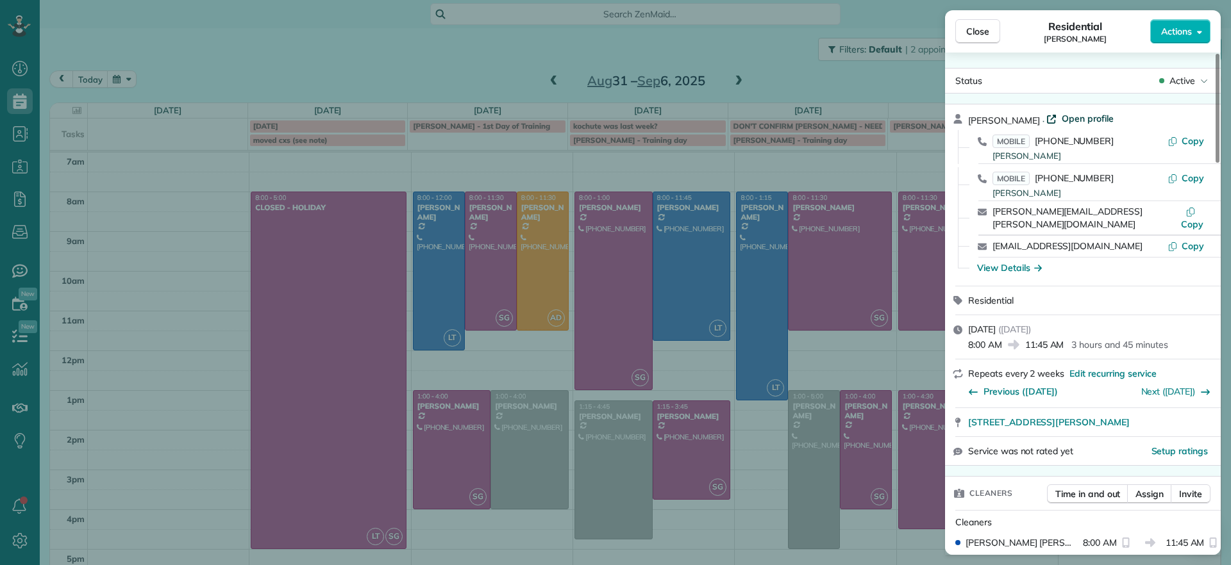
click at [1062, 120] on span "Open profile" at bounding box center [1088, 118] width 52 height 13
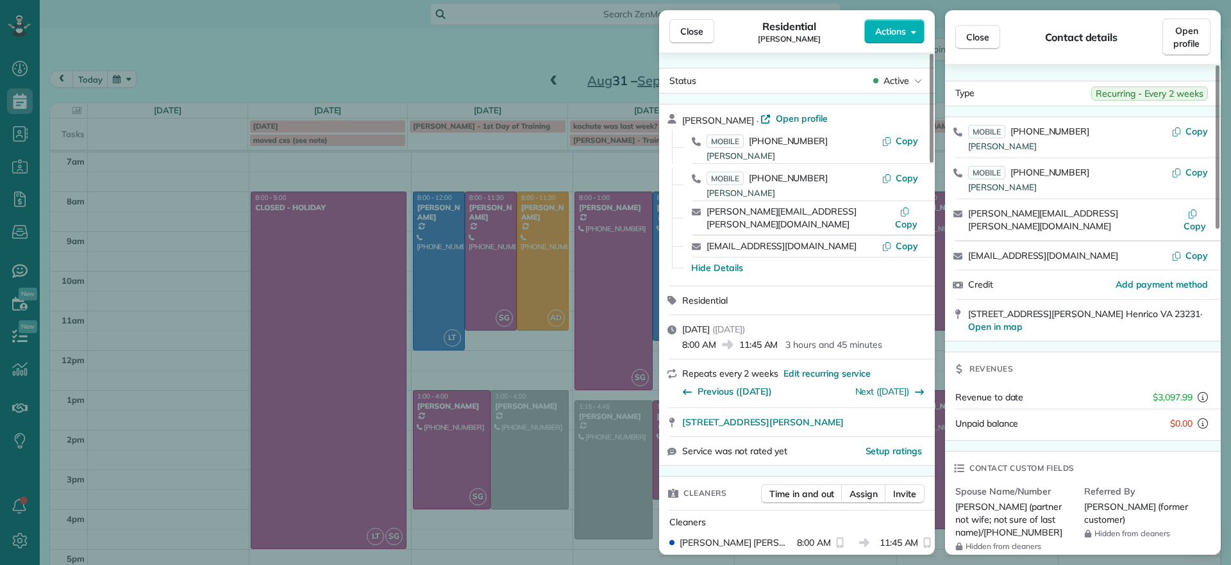
click at [486, 71] on div "Close Residential Chris Seamon Actions Status Active Chris Seamon · Open profil…" at bounding box center [615, 282] width 1231 height 565
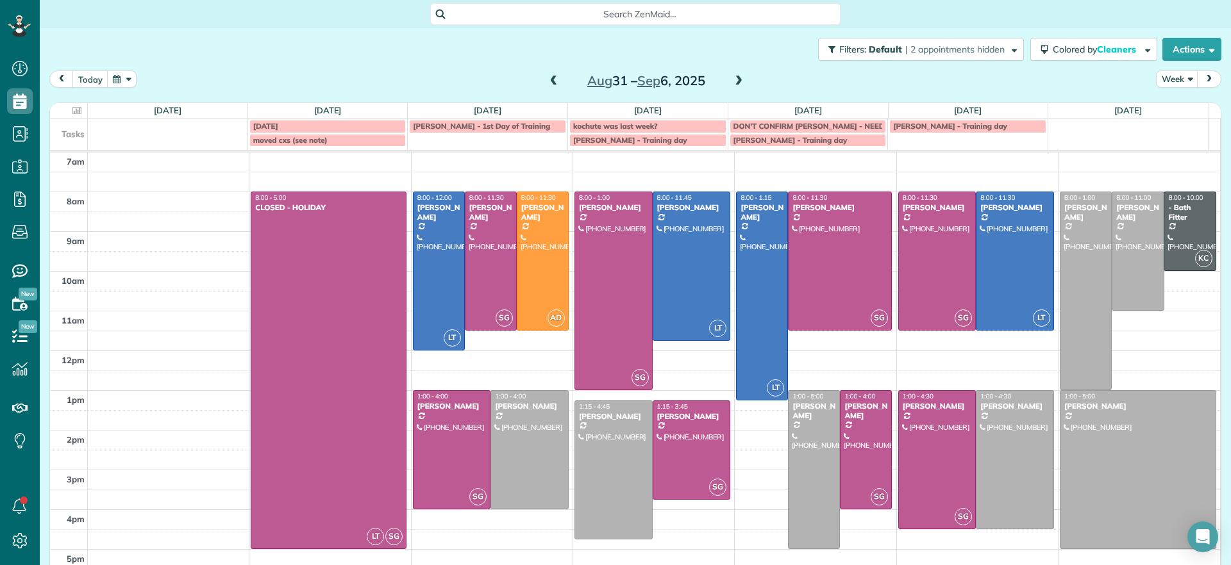
click at [731, 83] on span at bounding box center [738, 82] width 14 height 12
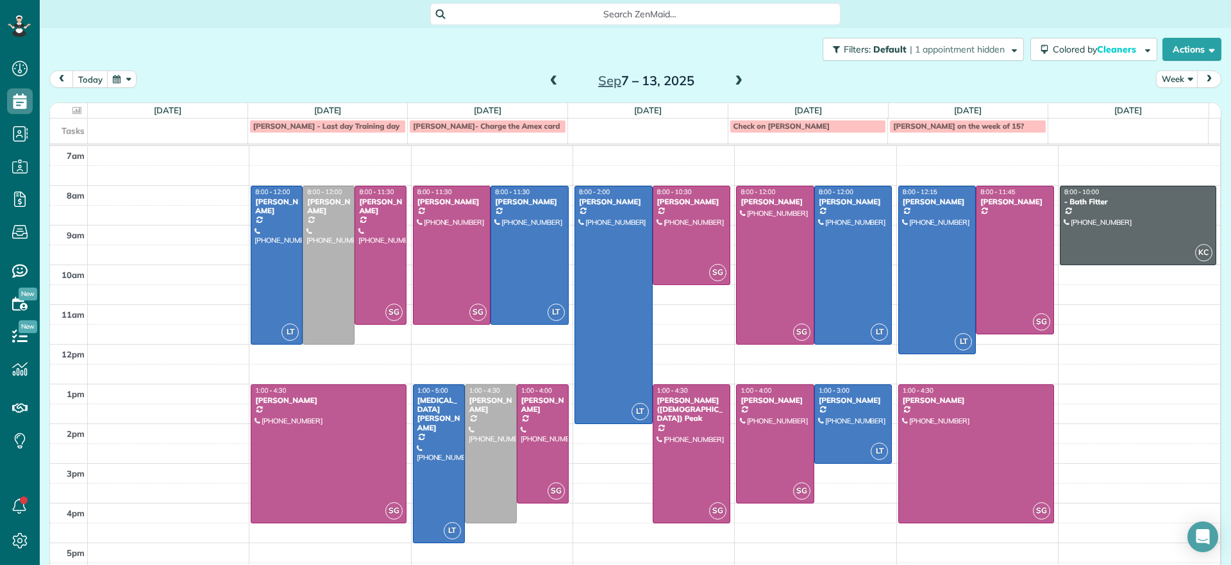
click at [547, 88] on span at bounding box center [554, 81] width 14 height 19
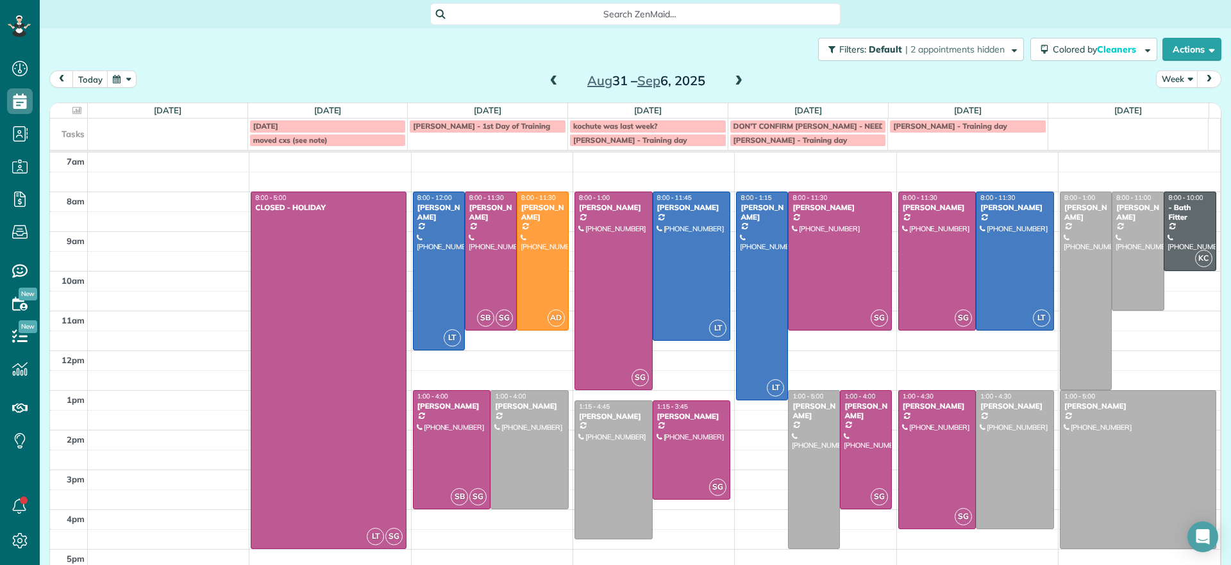
click at [733, 80] on span at bounding box center [738, 82] width 14 height 12
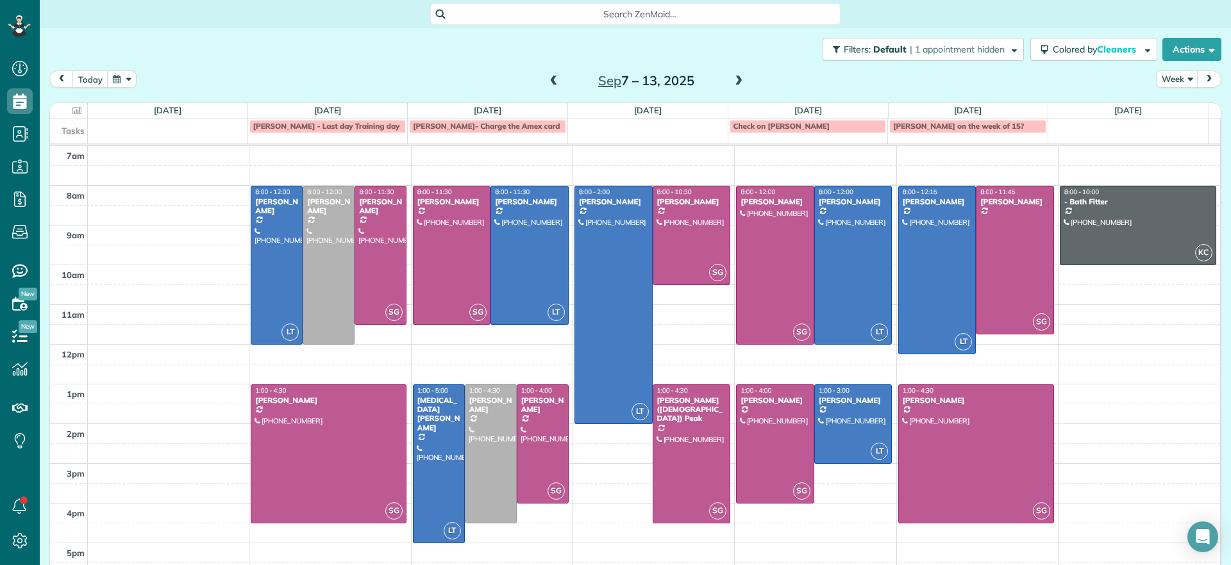
click at [547, 86] on span at bounding box center [554, 82] width 14 height 12
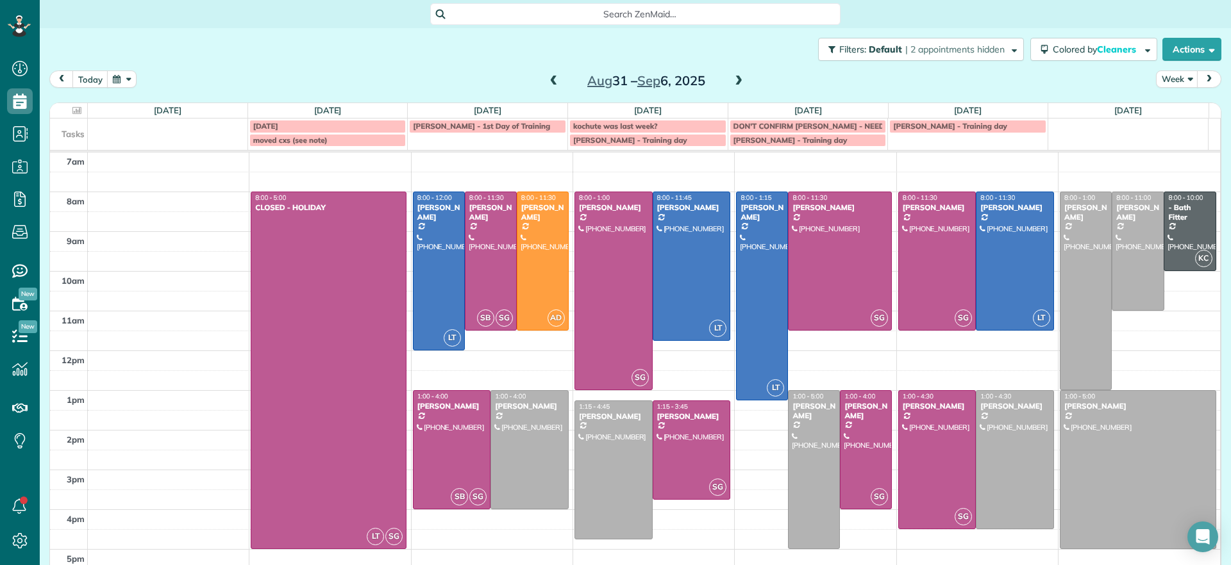
click at [734, 79] on span at bounding box center [738, 82] width 14 height 12
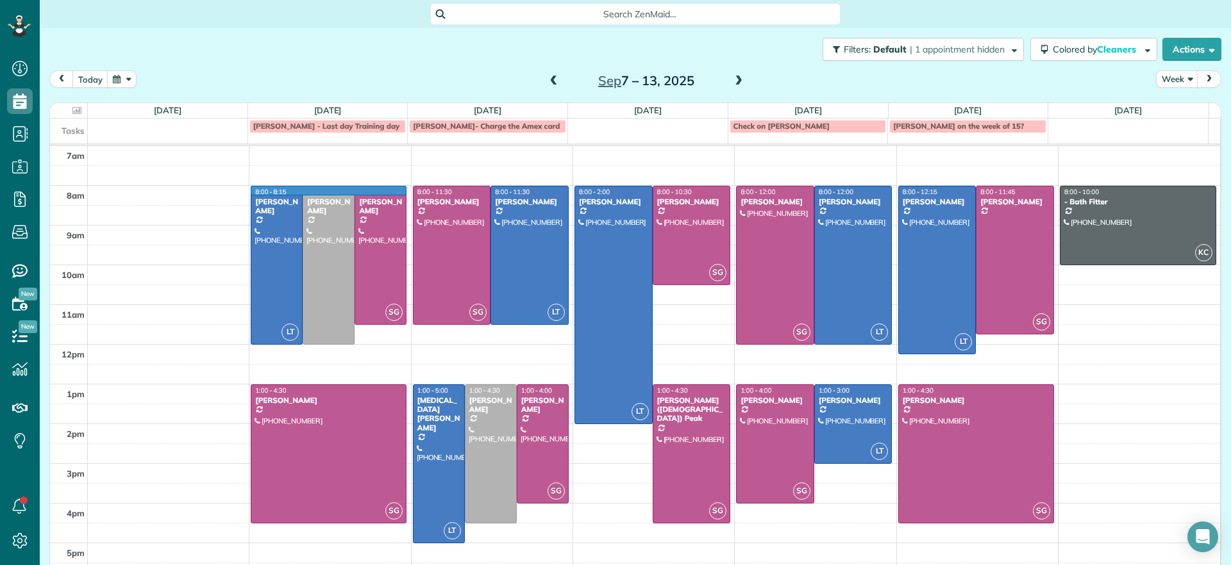
click at [401, 188] on td at bounding box center [654, 196] width 1133 height 20
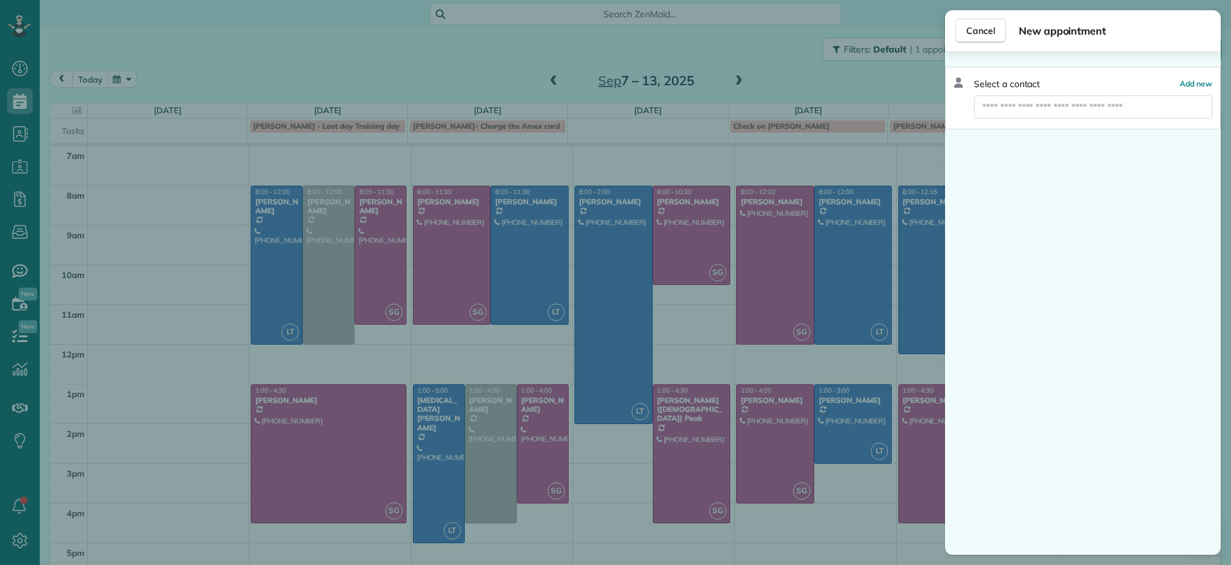
click at [481, 64] on div "Cancel New appointment Select a contact Add new" at bounding box center [615, 282] width 1231 height 565
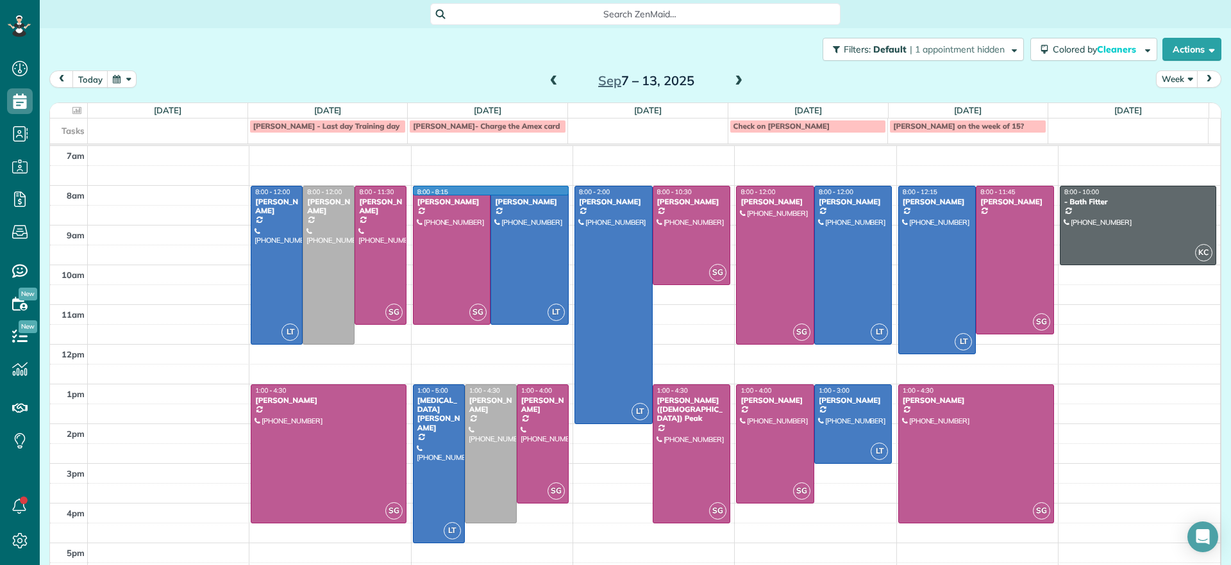
click at [560, 187] on td at bounding box center [654, 196] width 1133 height 20
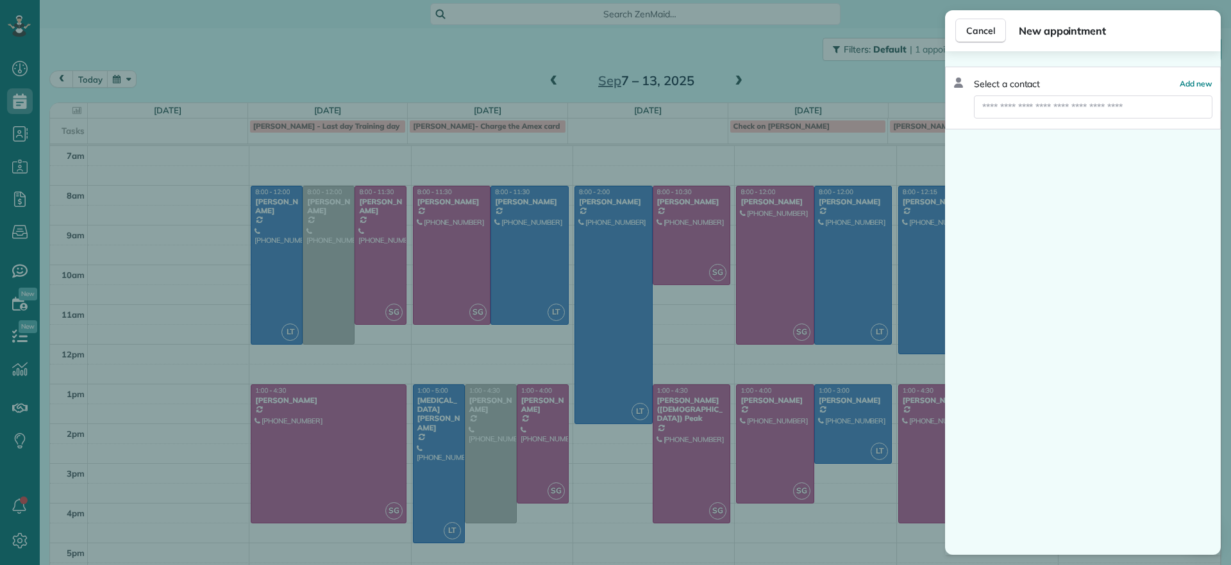
click at [403, 190] on div "Cancel New appointment Select a contact Add new" at bounding box center [615, 282] width 1231 height 565
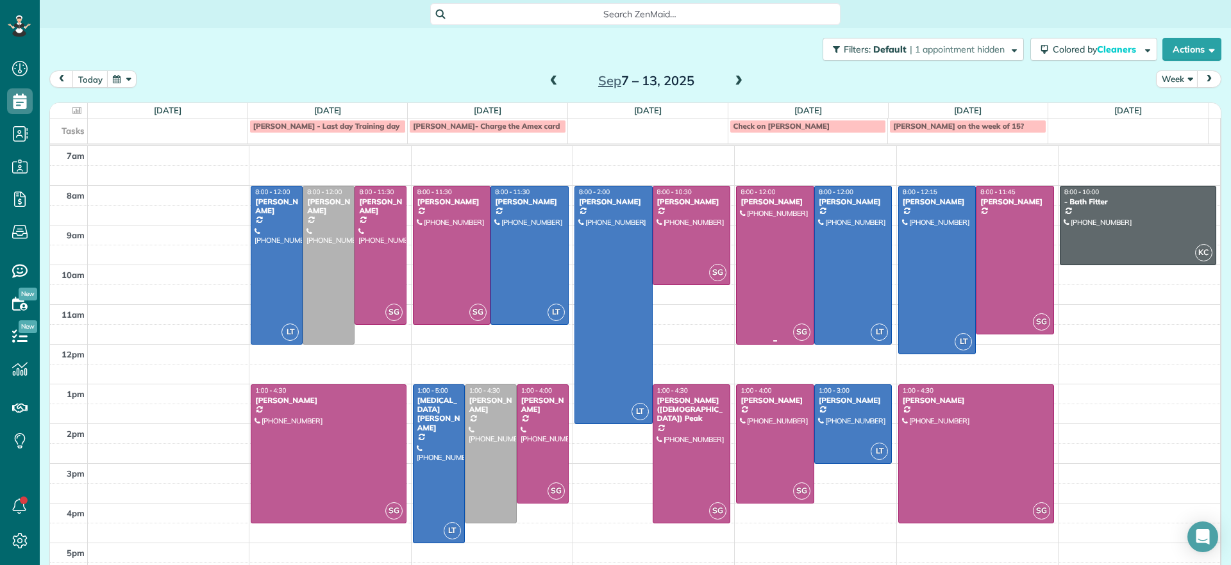
click at [737, 187] on div at bounding box center [775, 266] width 77 height 158
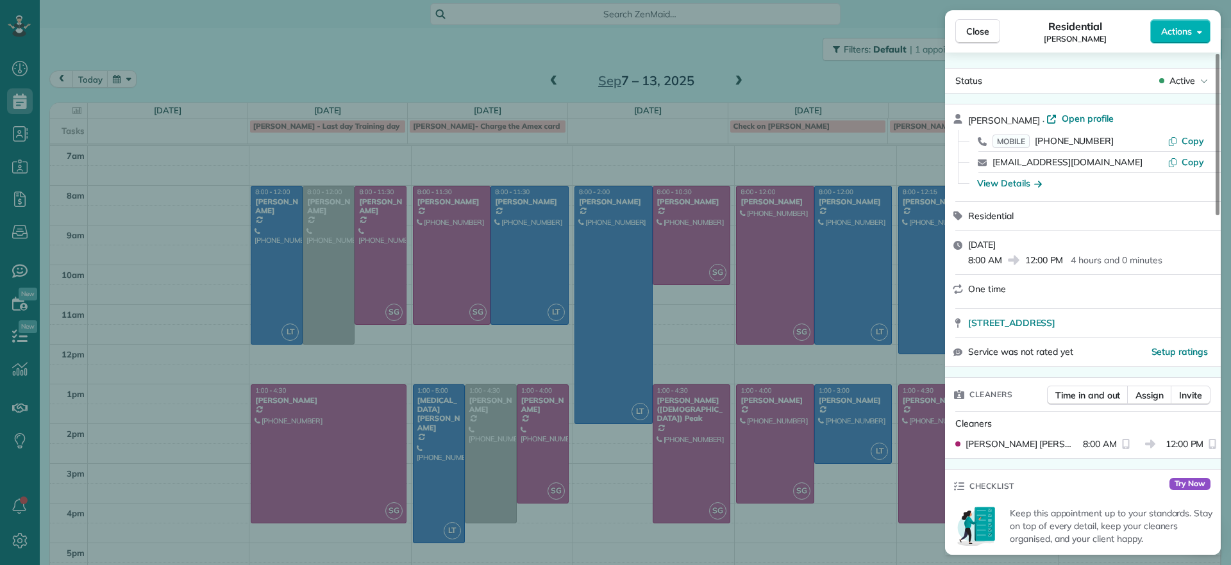
click at [878, 188] on div "Close Residential John Miller Actions Status Active John Miller · Open profile …" at bounding box center [615, 282] width 1231 height 565
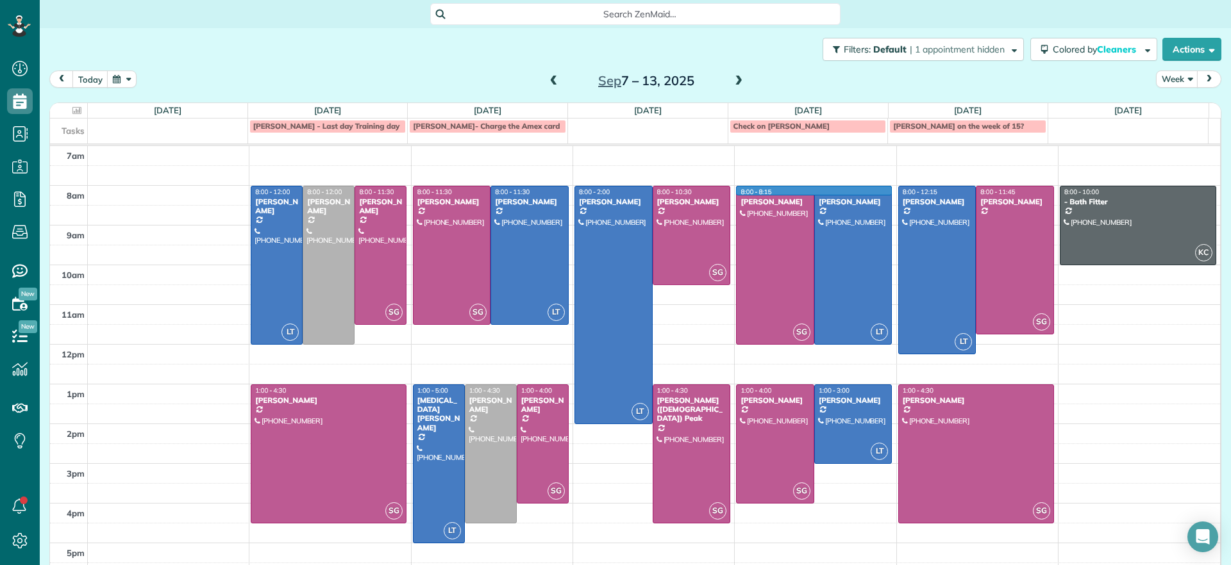
click at [878, 191] on td at bounding box center [654, 196] width 1133 height 20
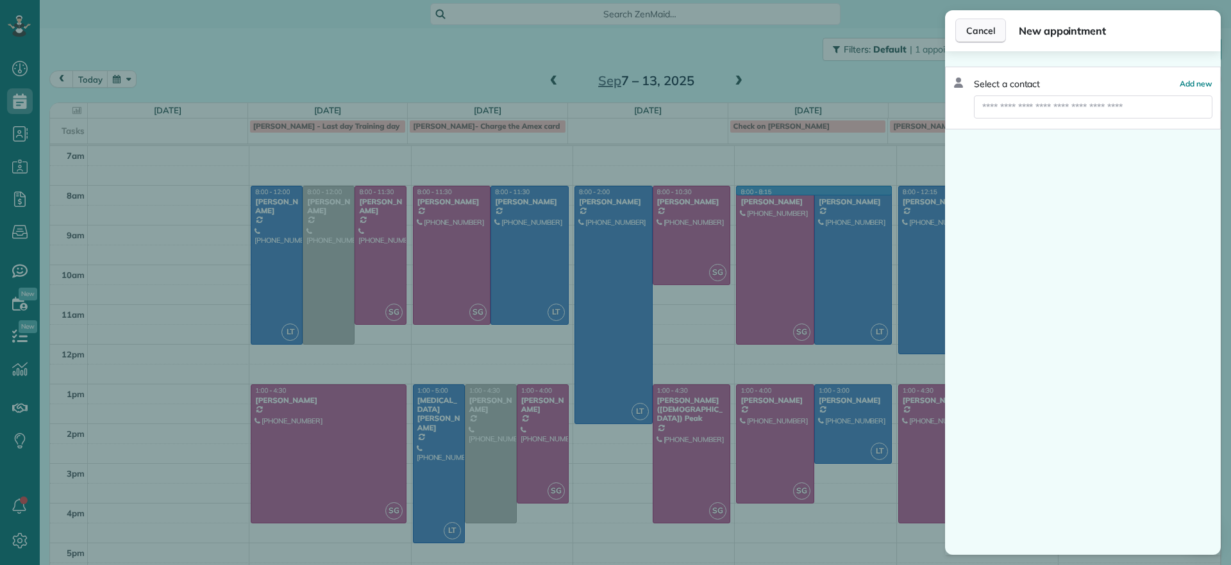
click at [987, 36] on span "Cancel" at bounding box center [980, 30] width 29 height 13
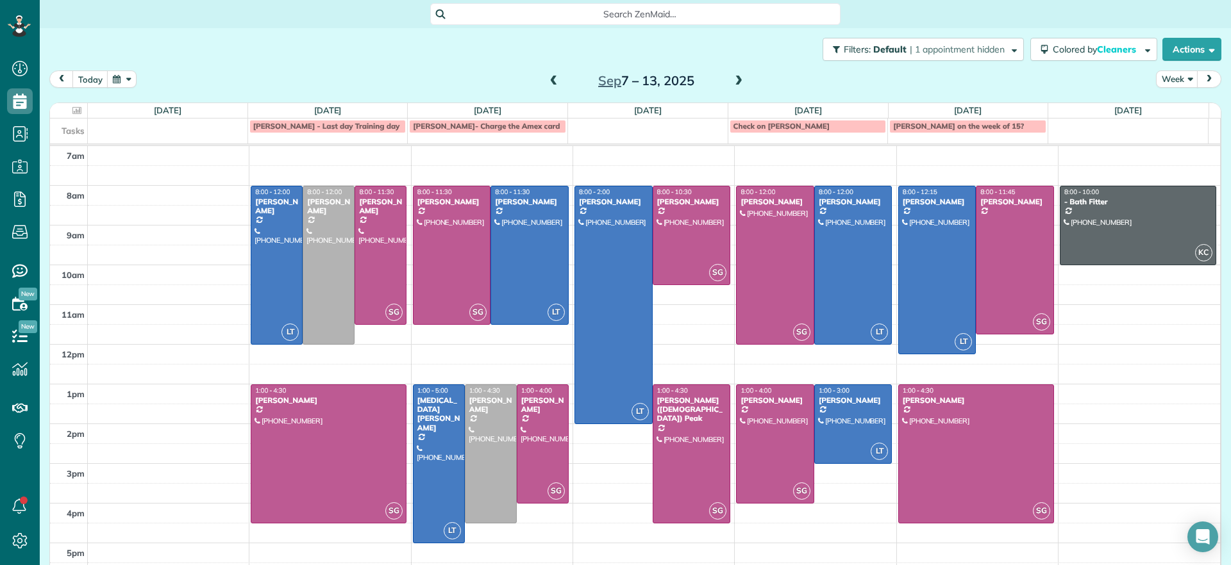
click at [552, 72] on span at bounding box center [554, 81] width 14 height 19
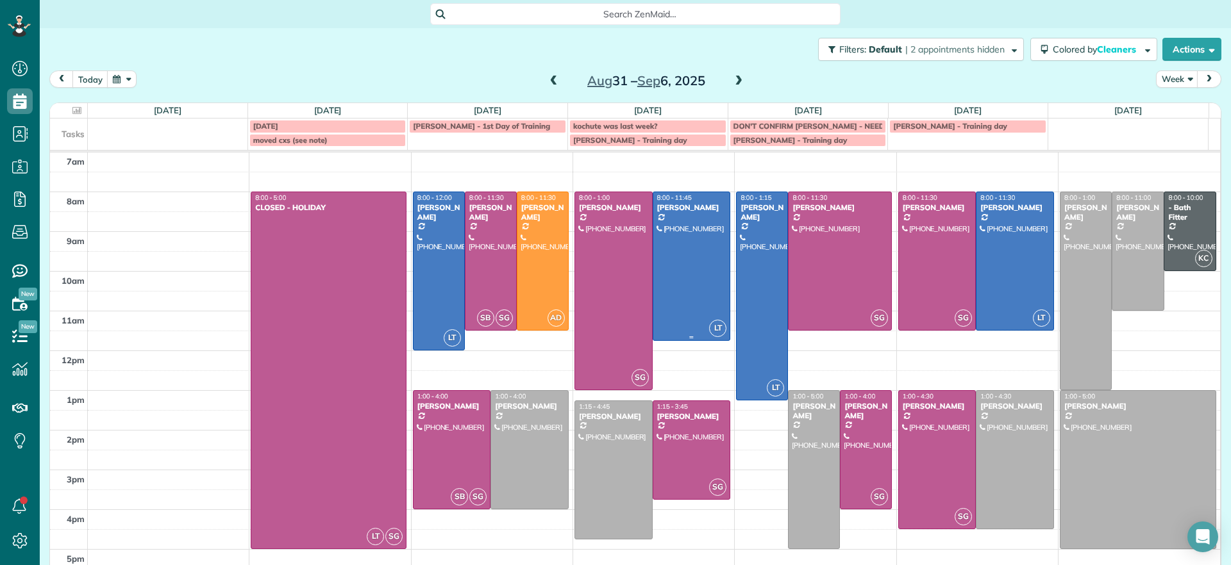
click at [665, 266] on div at bounding box center [691, 266] width 77 height 148
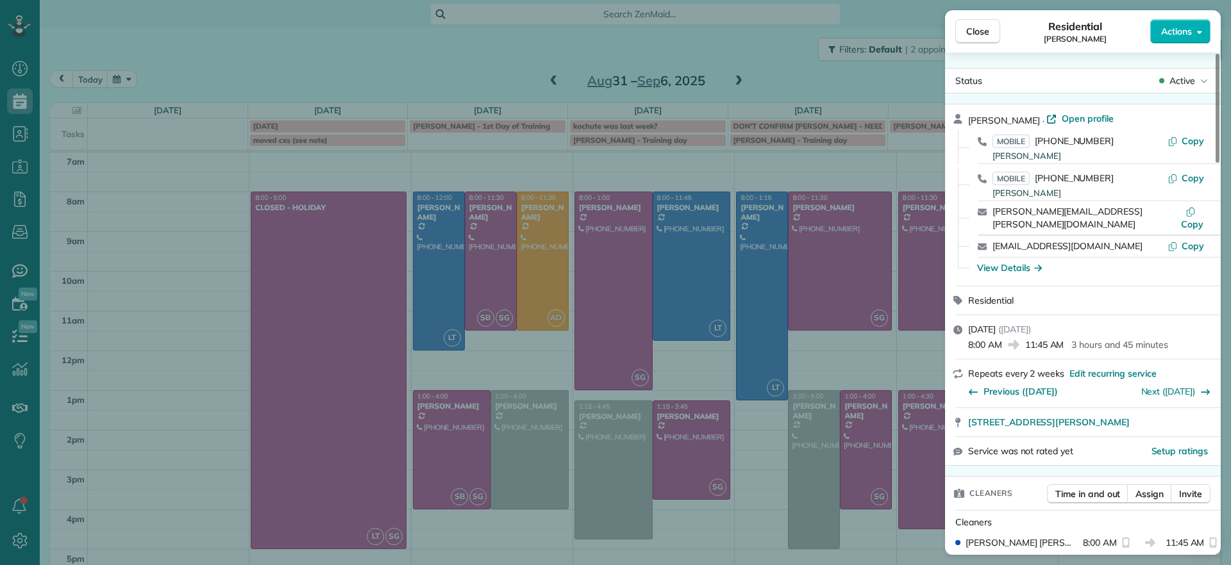
click at [540, 65] on div "Close Residential Chris Seamon Actions Status Active Chris Seamon · Open profil…" at bounding box center [615, 282] width 1231 height 565
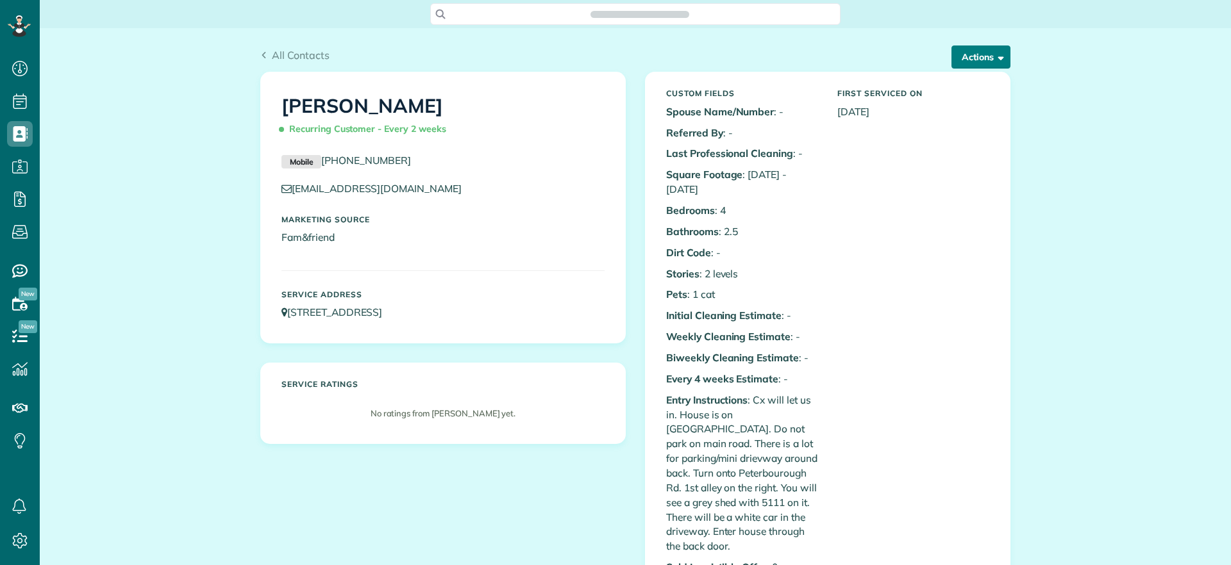
scroll to position [6, 6]
click at [986, 64] on button "Actions" at bounding box center [980, 57] width 59 height 23
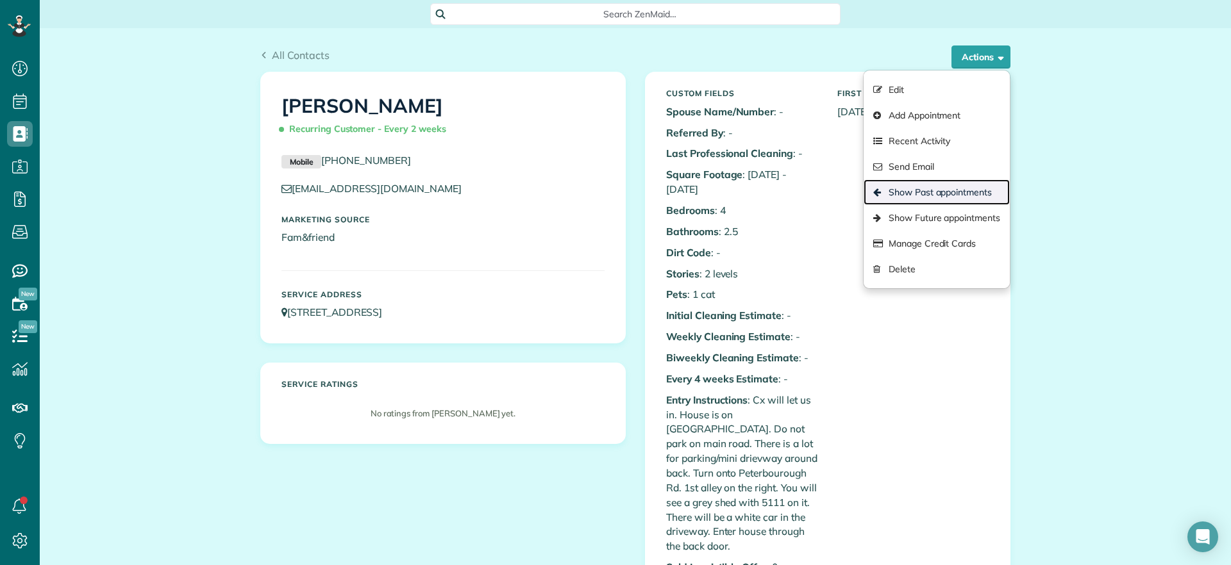
click at [958, 194] on link "Show Past appointments" at bounding box center [937, 193] width 146 height 26
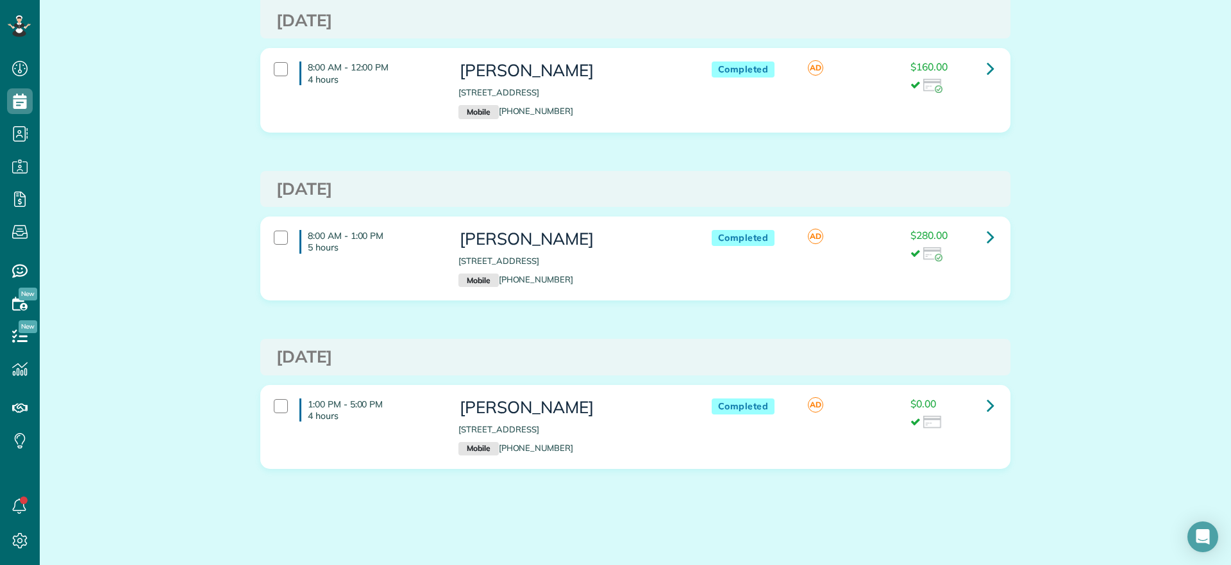
scroll to position [1364, 0]
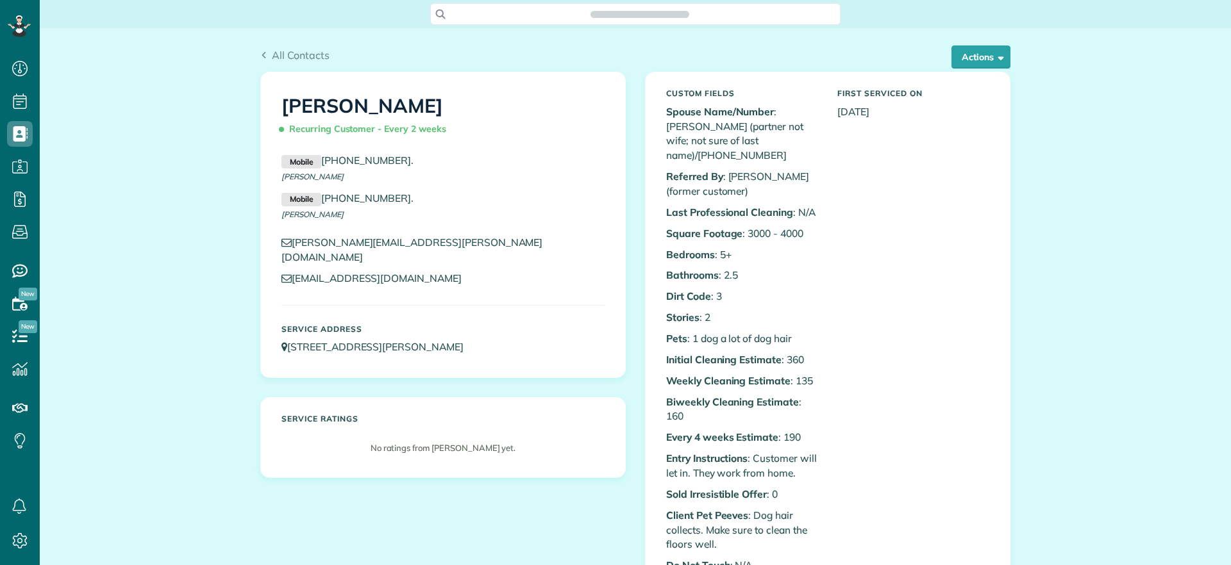
scroll to position [6, 6]
click at [994, 56] on span "button" at bounding box center [999, 57] width 10 height 10
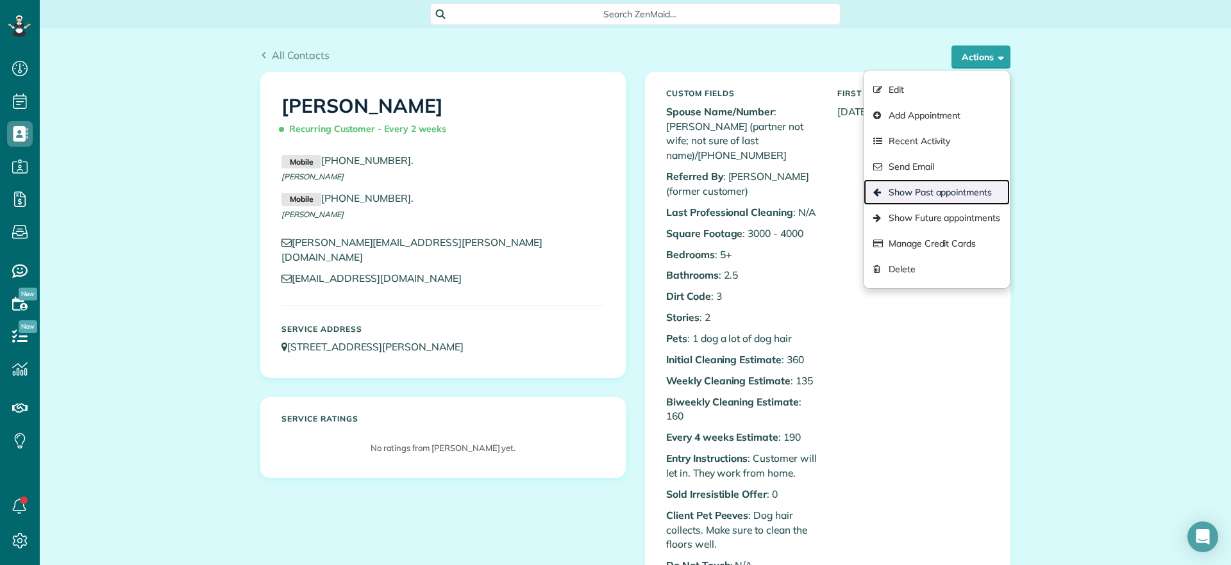
click at [953, 186] on link "Show Past appointments" at bounding box center [937, 193] width 146 height 26
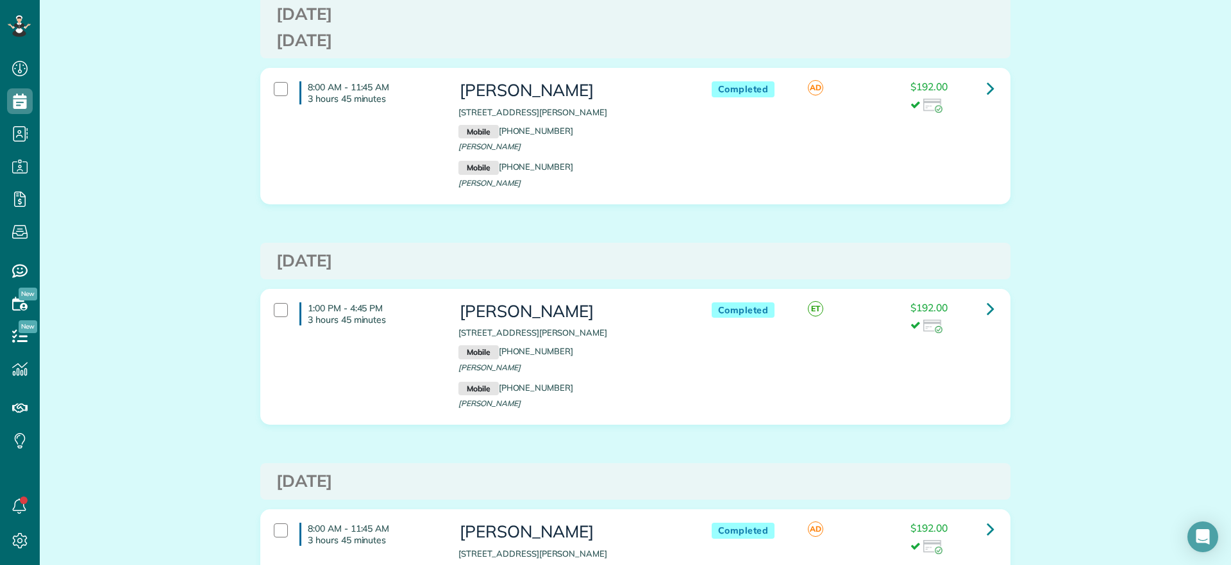
scroll to position [2164, 0]
